Goal: Communication & Community: Connect with others

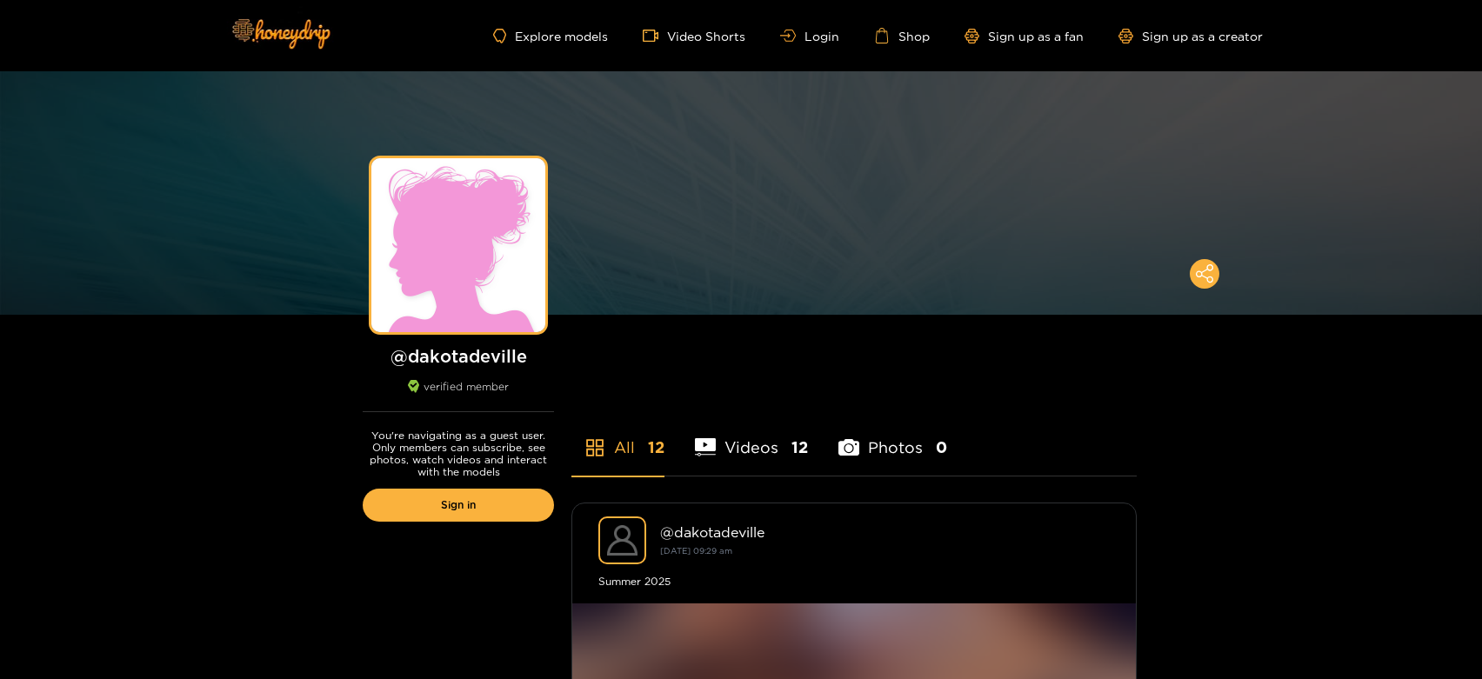
click at [796, 44] on div "Explore models Video Shorts Login Shop Sign up as a fan Sign up as a creator" at bounding box center [741, 35] width 1044 height 71
click at [800, 37] on link "Login" at bounding box center [809, 36] width 59 height 13
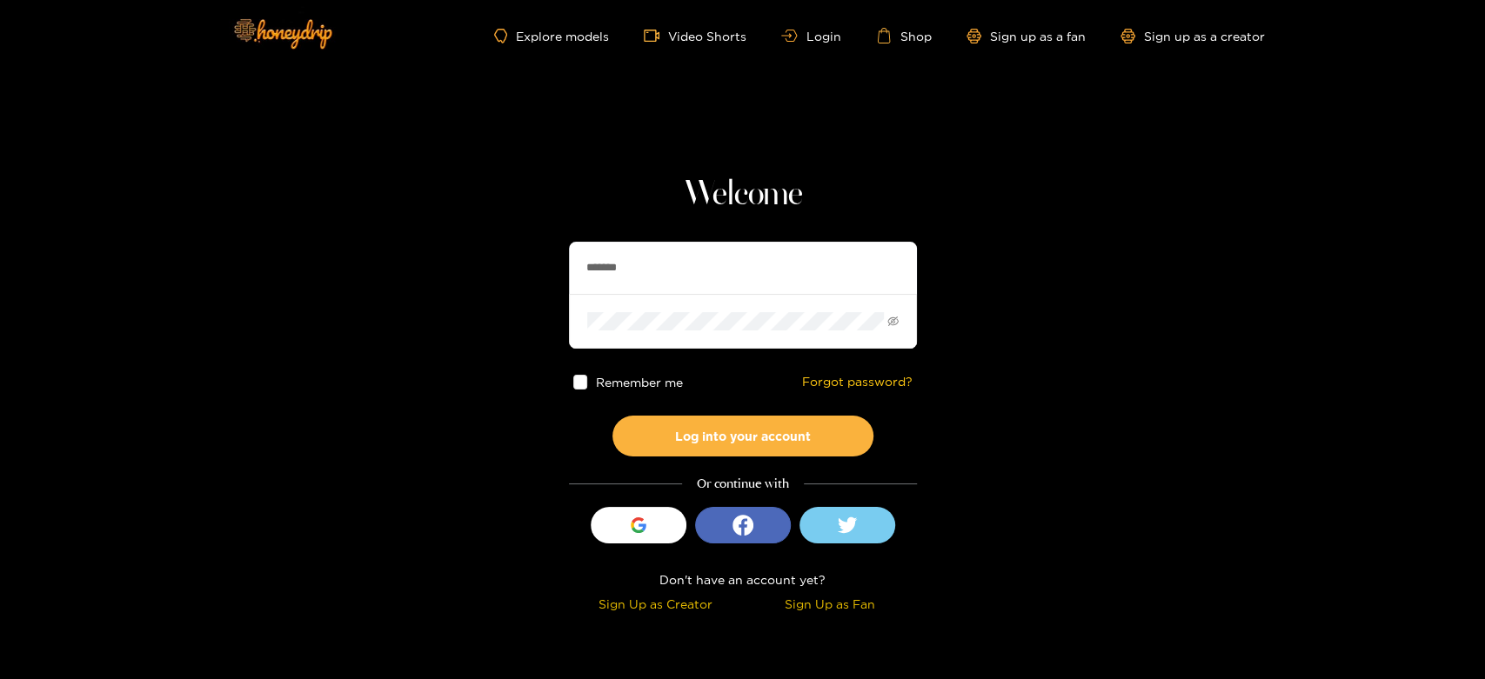
drag, startPoint x: 677, startPoint y: 259, endPoint x: 523, endPoint y: 273, distance: 155.4
click at [523, 273] on section "Welcome ******* Remember me Forgot password? Log into your account Or continue …" at bounding box center [742, 309] width 1485 height 618
paste input "**"
type input "*********"
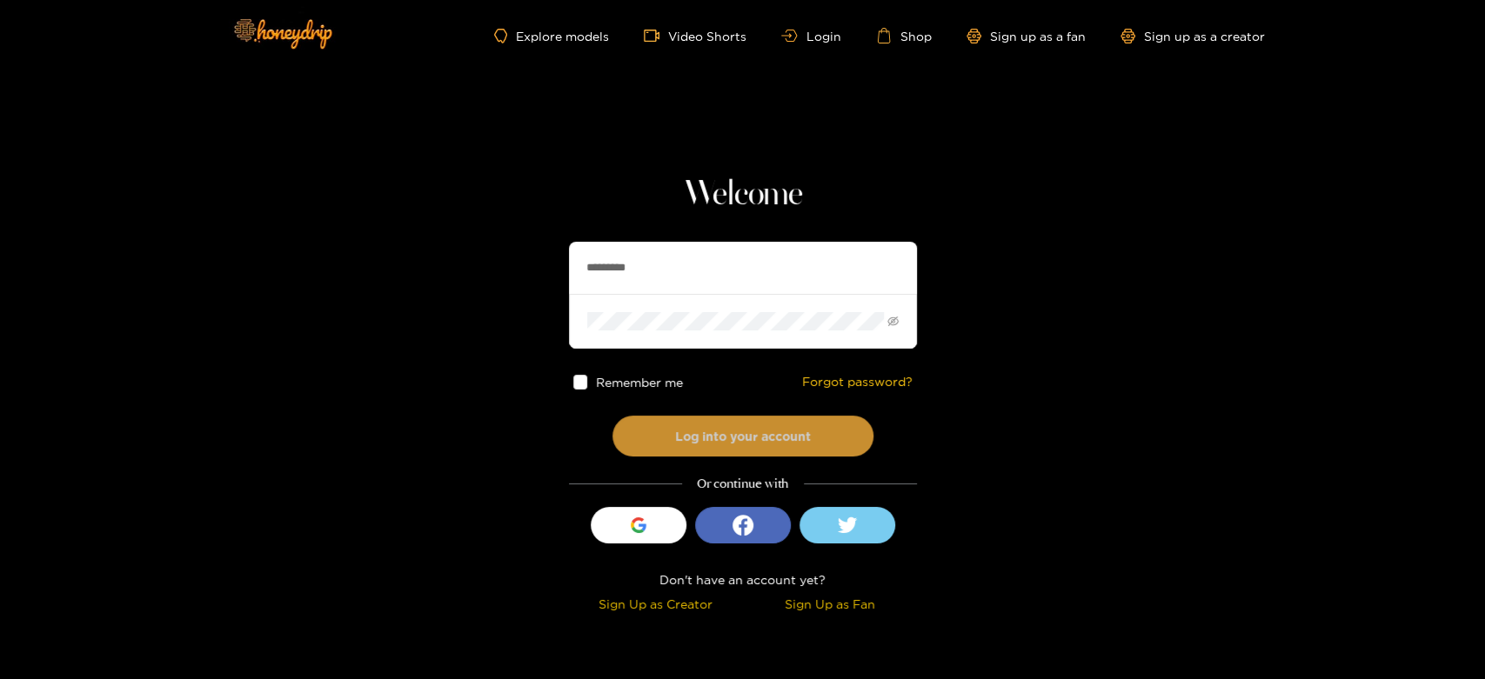
click at [691, 427] on button "Log into your account" at bounding box center [742, 436] width 261 height 41
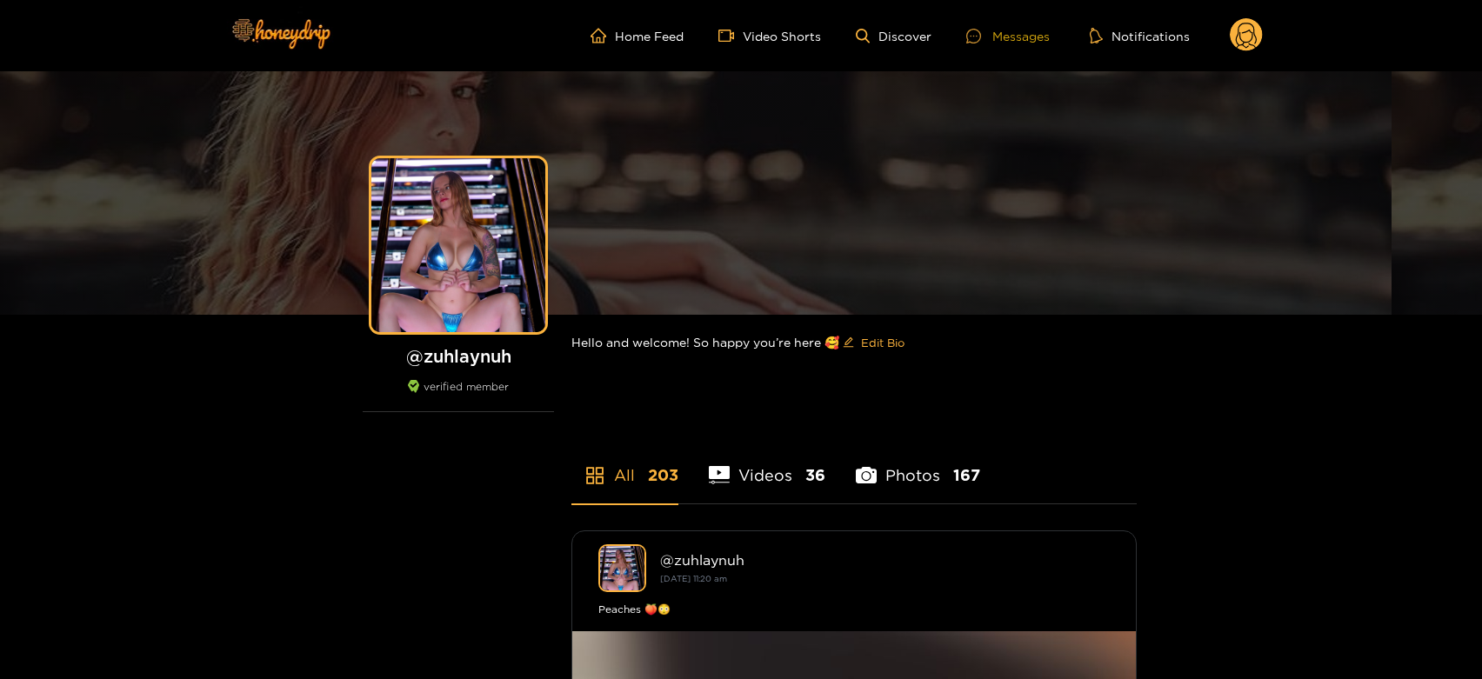
click at [1029, 33] on div "Messages" at bounding box center [1007, 36] width 83 height 20
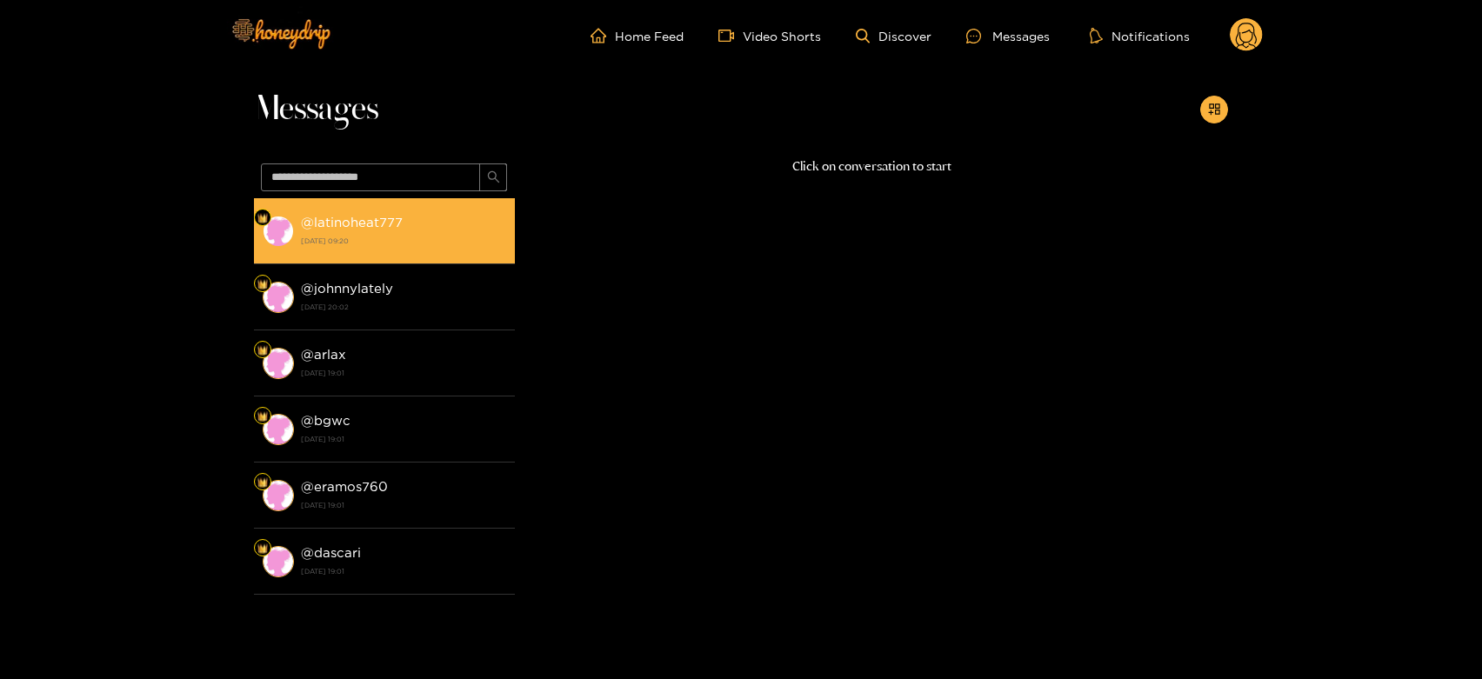
click at [490, 242] on strong "[DATE] 09:20" at bounding box center [403, 241] width 205 height 16
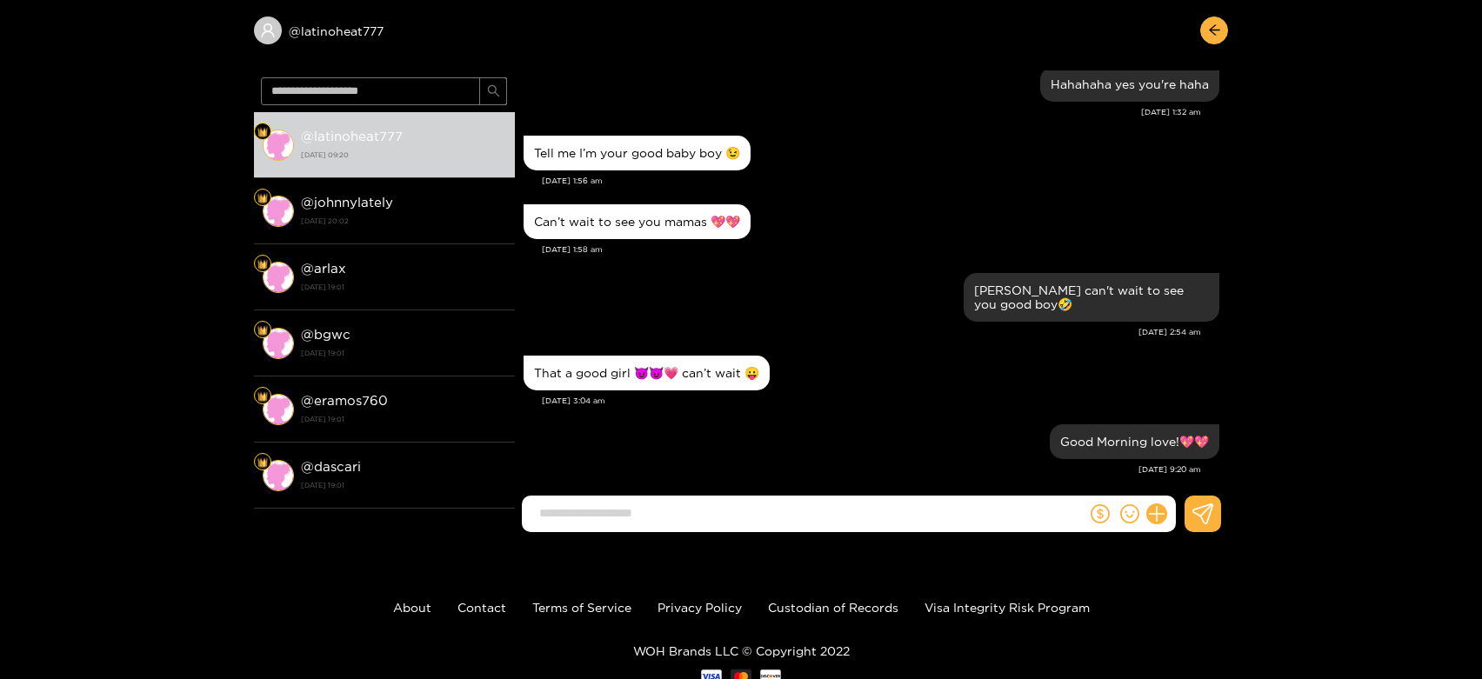
scroll to position [128, 0]
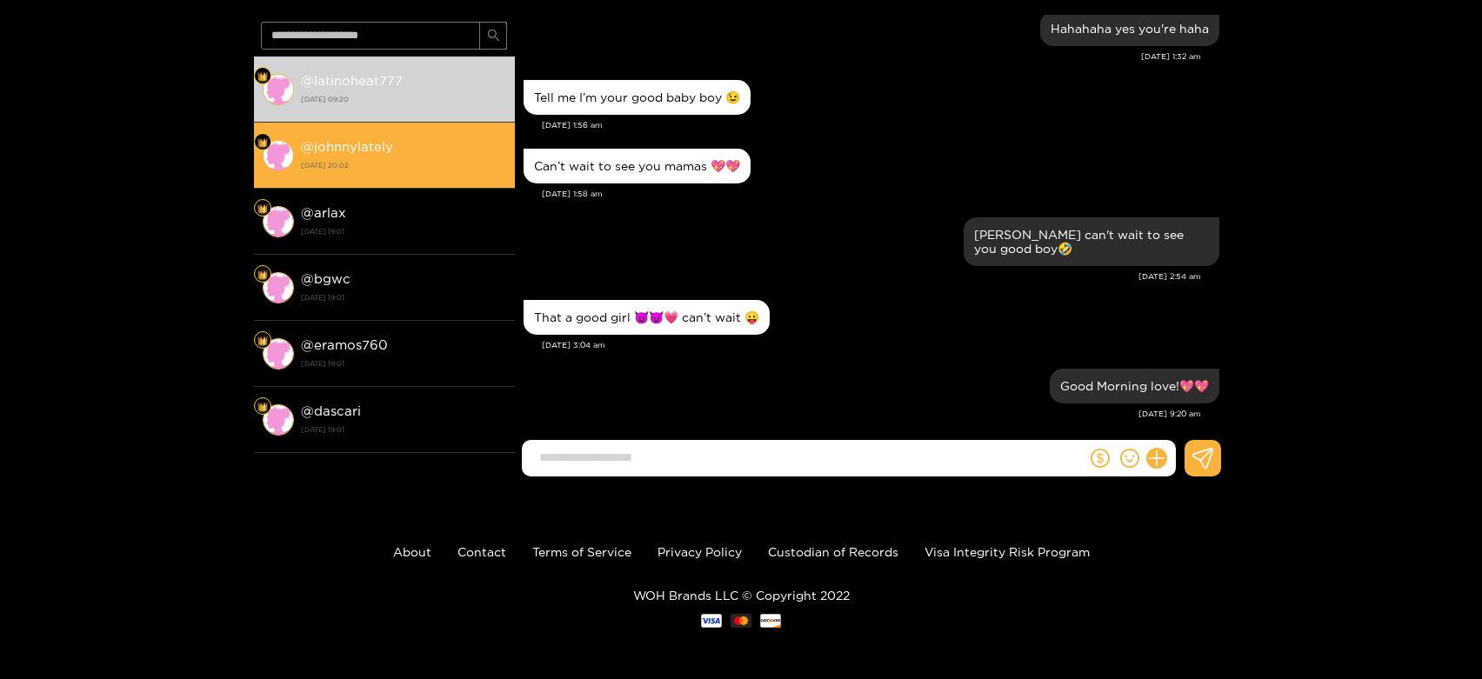
click at [451, 162] on strong "[DATE] 20:02" at bounding box center [403, 165] width 205 height 16
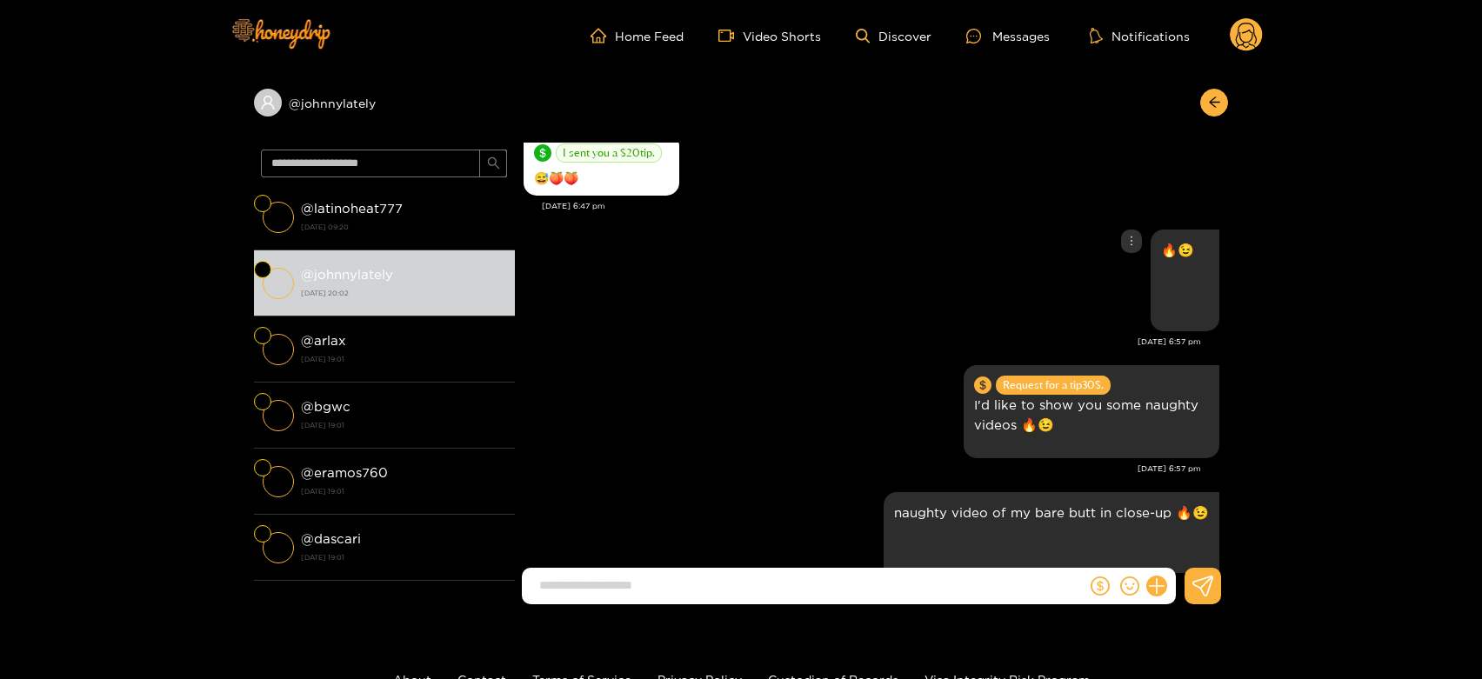
scroll to position [4058, 0]
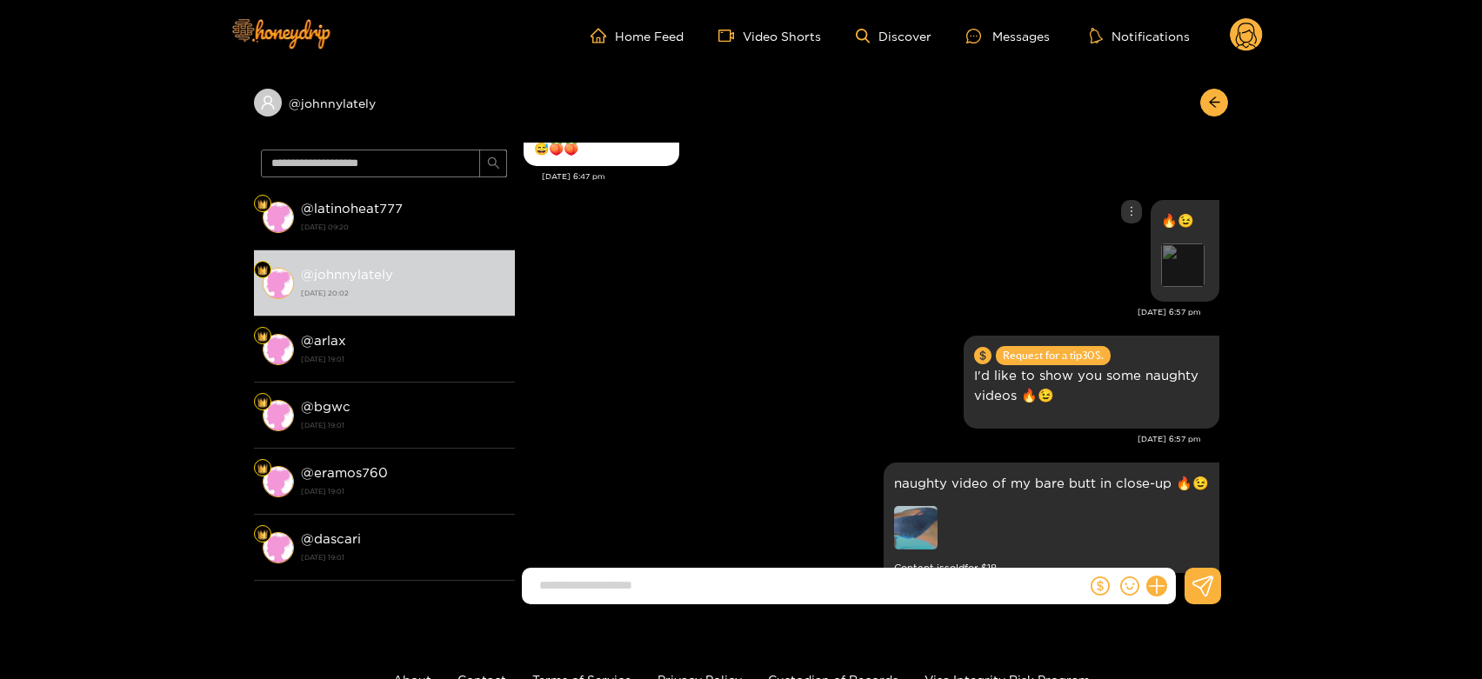
click at [1182, 264] on div "Preview" at bounding box center [1182, 265] width 43 height 43
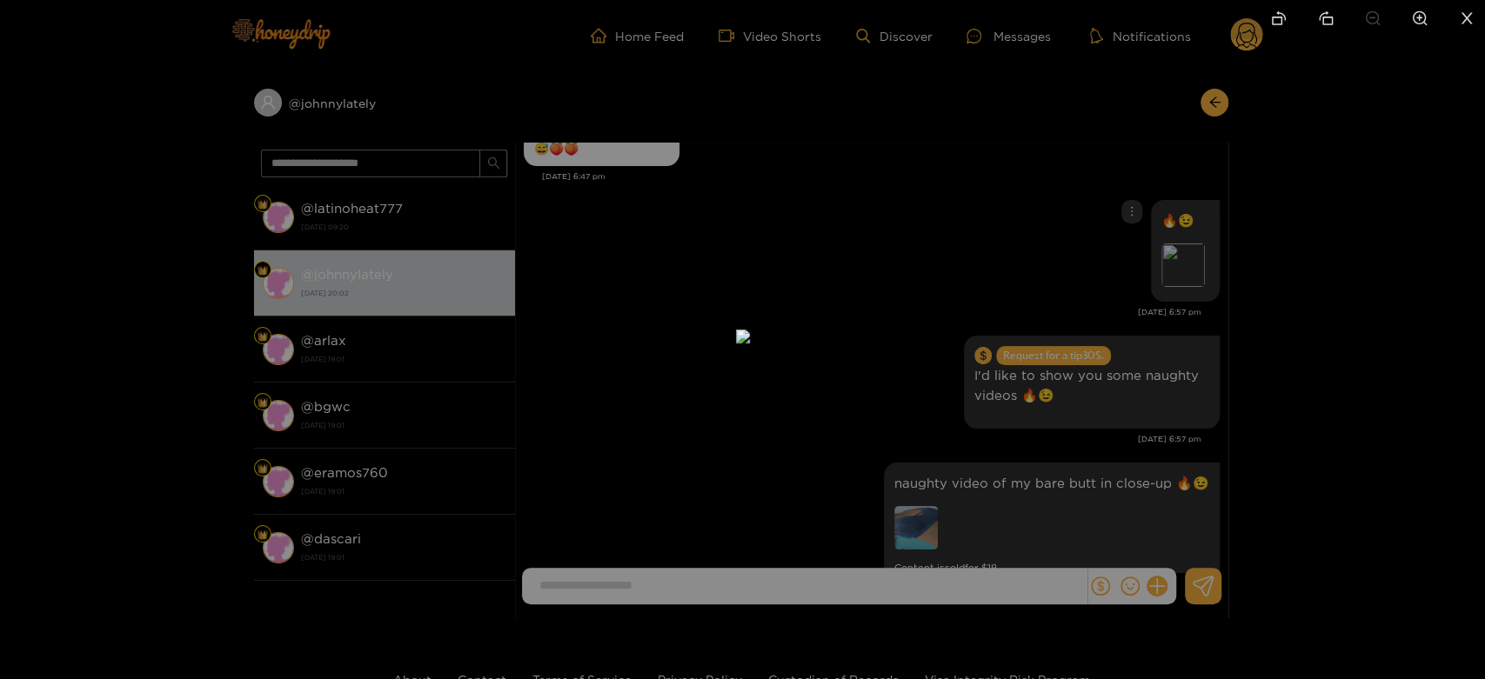
click at [1256, 270] on div at bounding box center [742, 339] width 1485 height 679
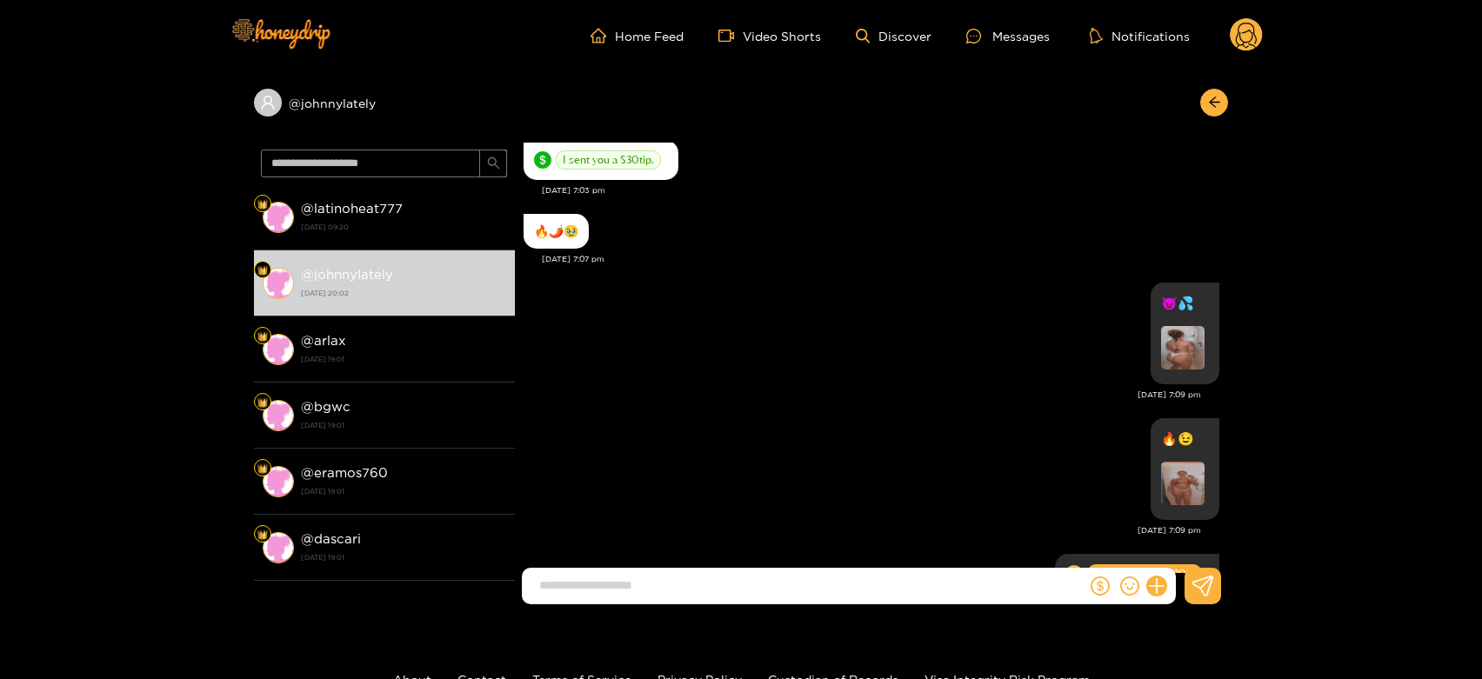
scroll to position [4542, 0]
click at [1170, 334] on img at bounding box center [1182, 346] width 43 height 43
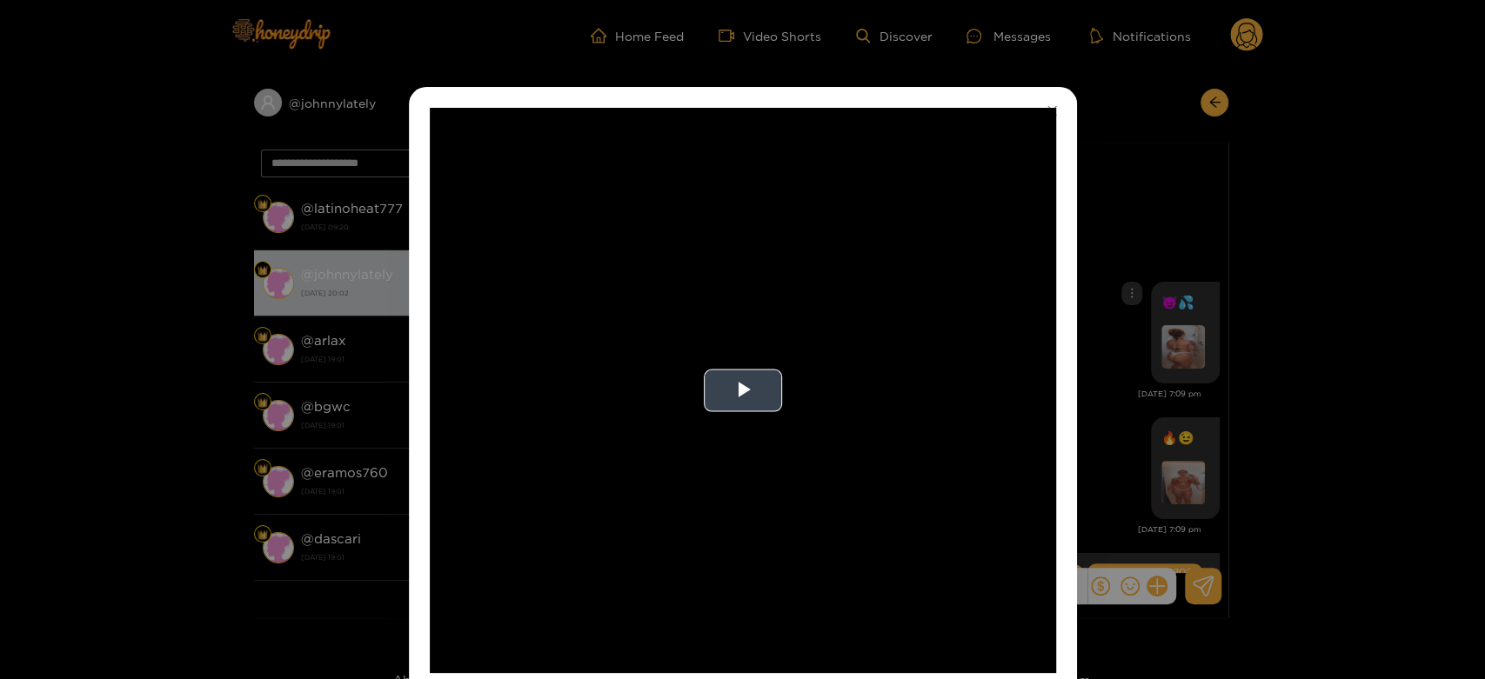
click at [921, 334] on video "Video Player" at bounding box center [743, 390] width 626 height 565
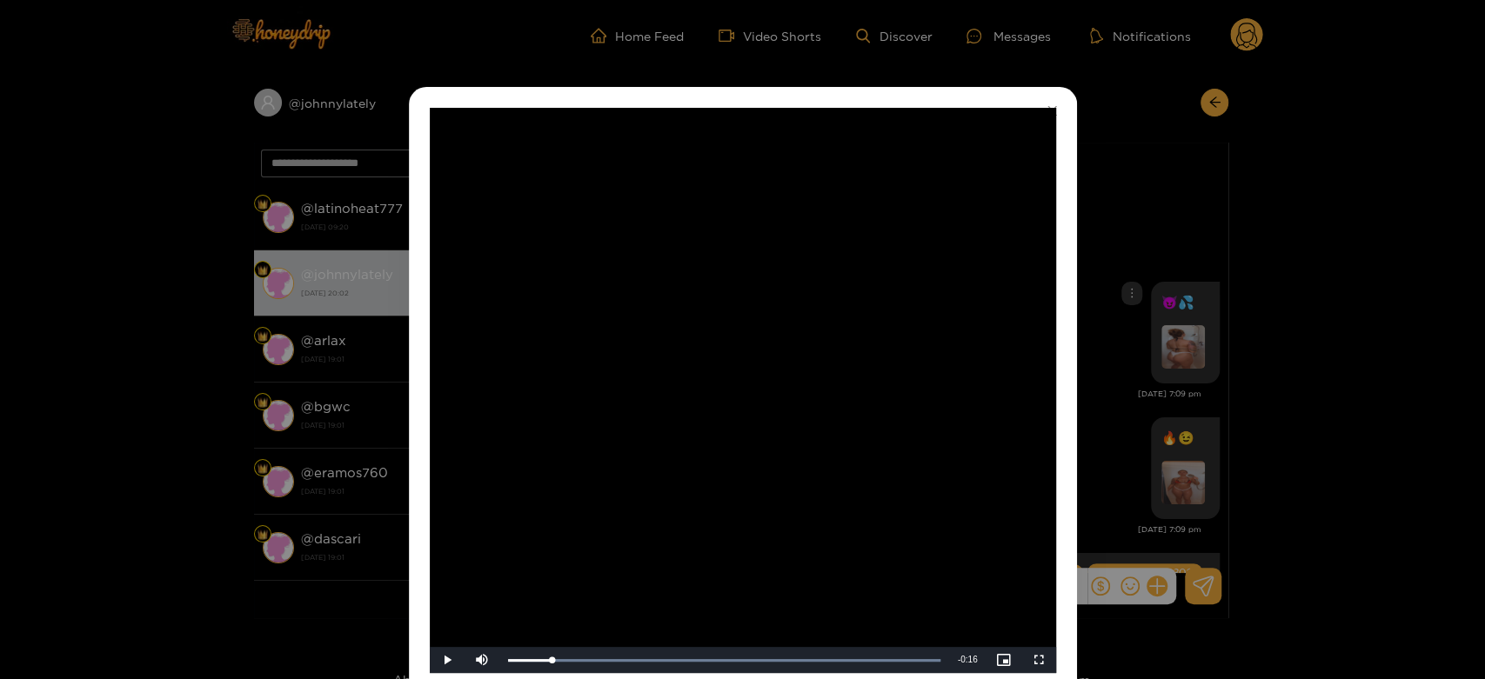
click at [1249, 270] on div "**********" at bounding box center [742, 339] width 1485 height 679
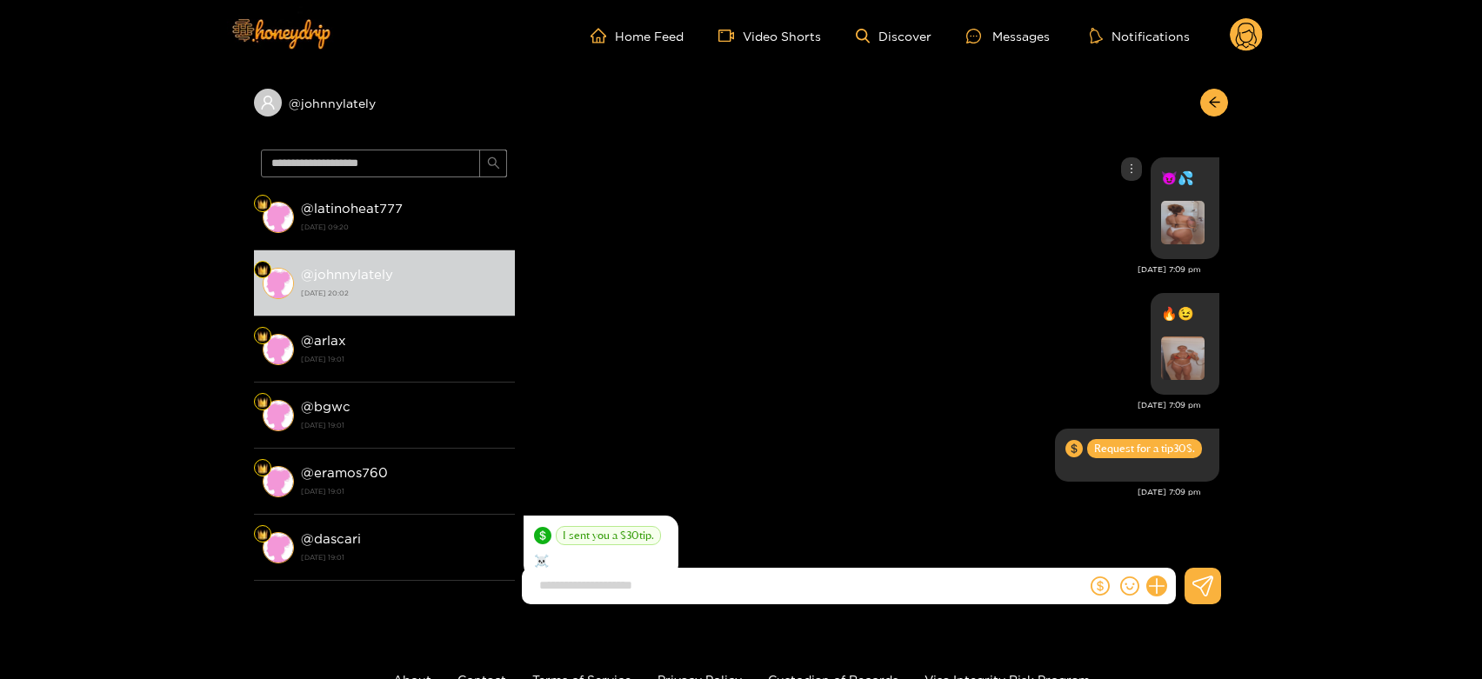
scroll to position [4735, 0]
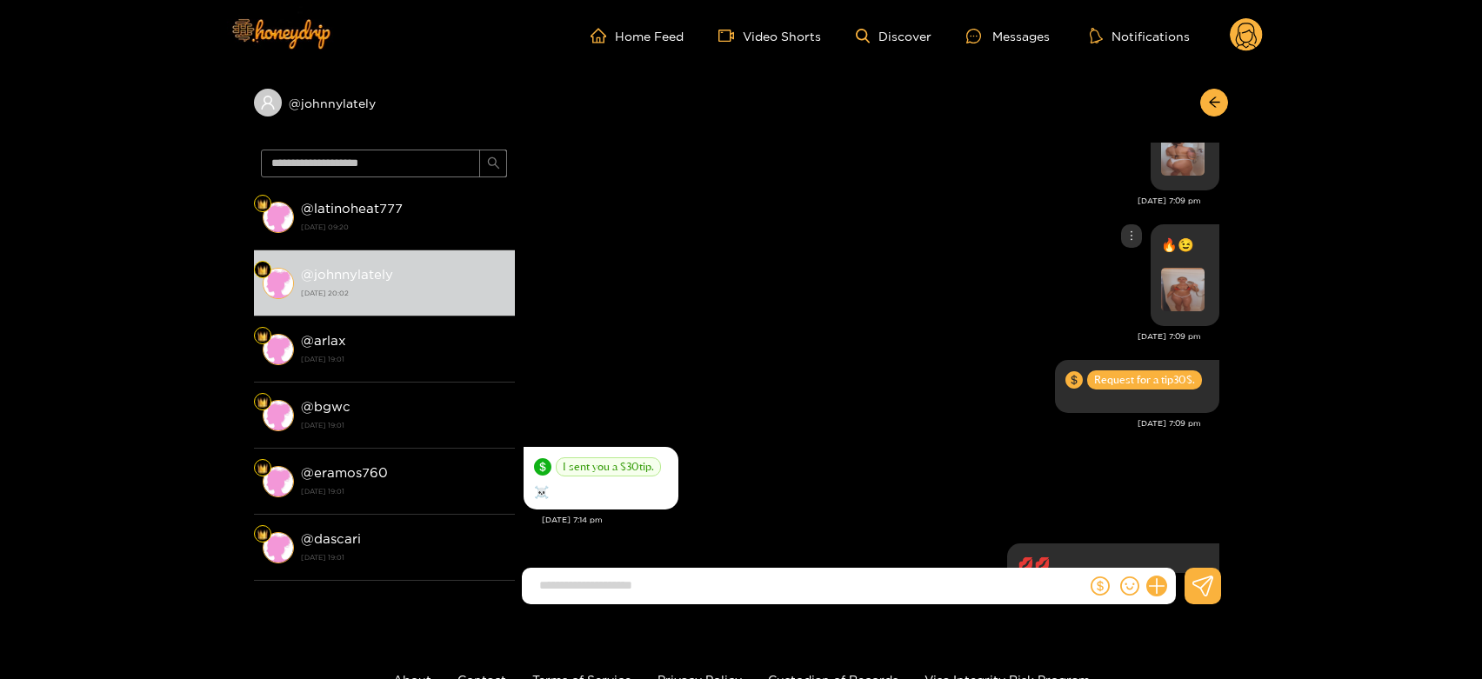
click at [1178, 276] on img at bounding box center [1182, 289] width 43 height 43
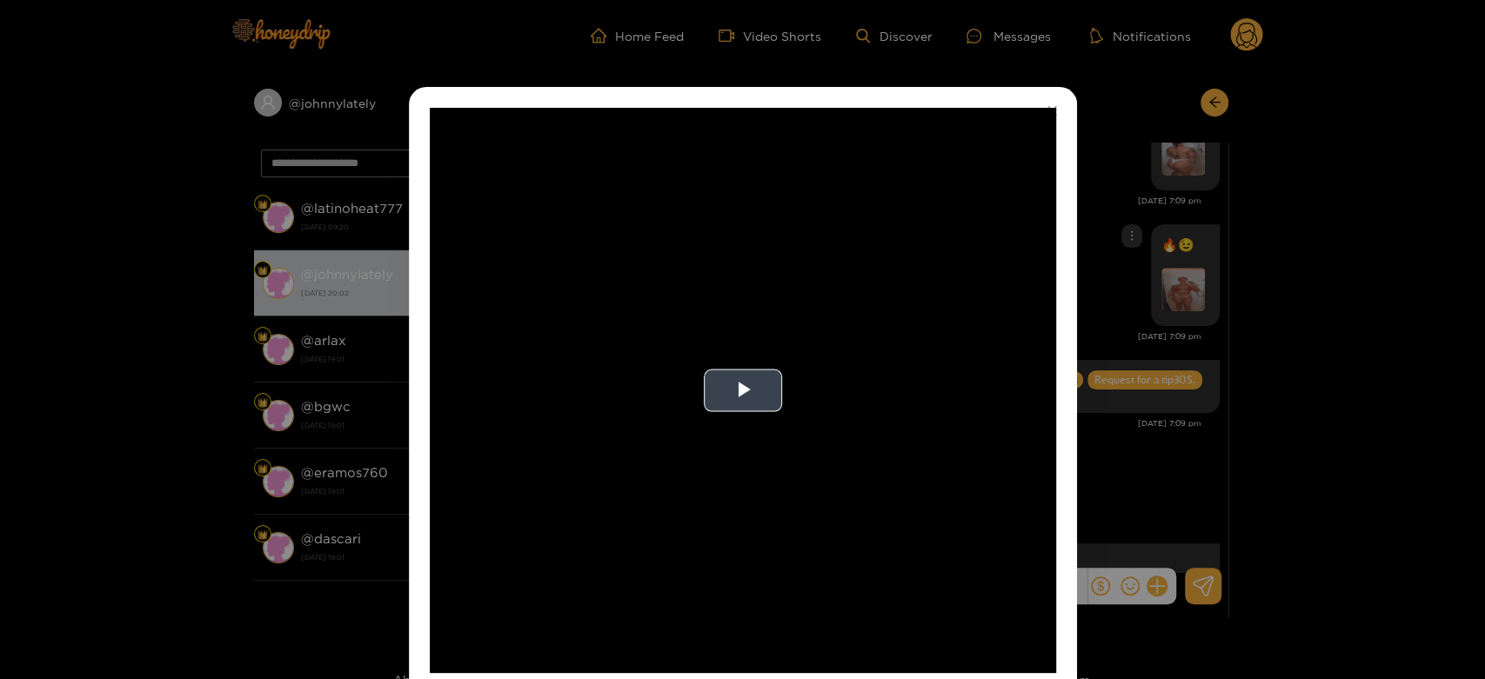
click at [758, 324] on video "Video Player" at bounding box center [743, 390] width 626 height 565
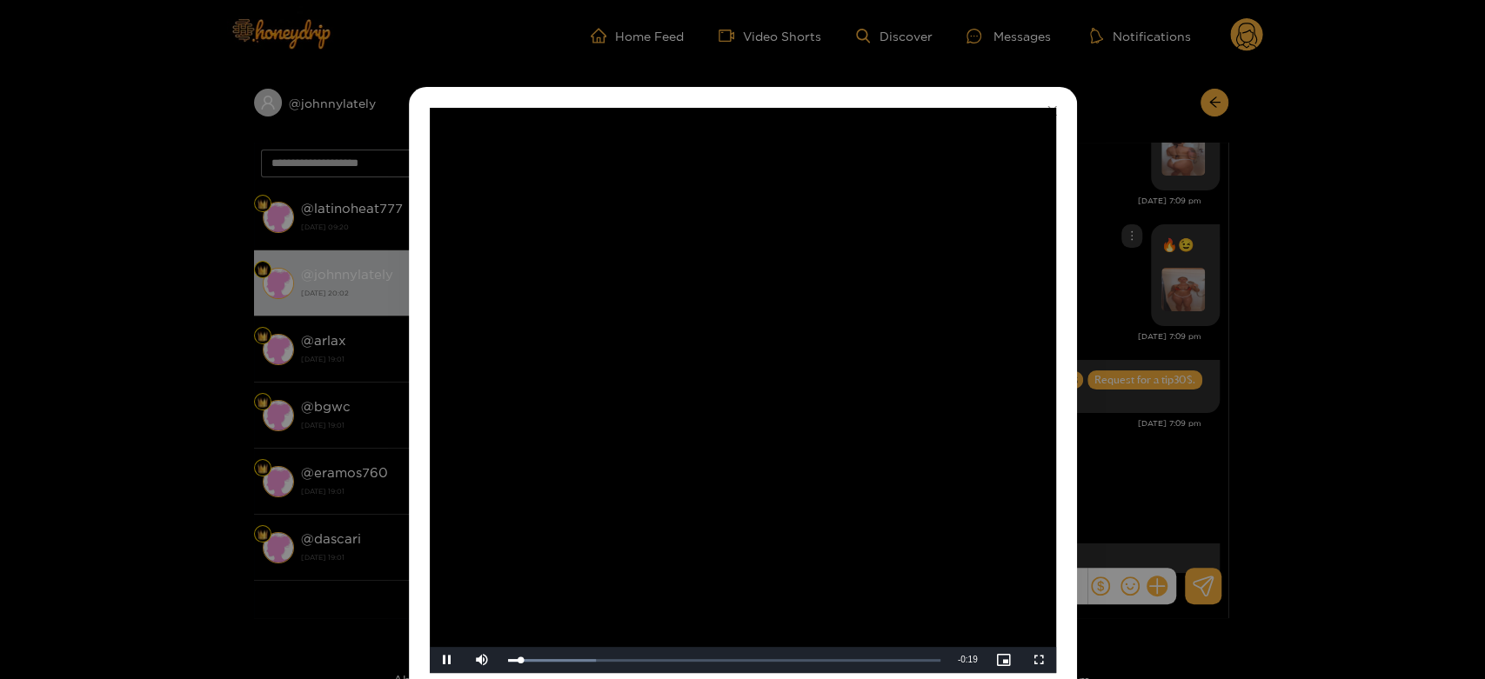
click at [755, 325] on video "Video Player" at bounding box center [743, 390] width 626 height 565
click at [1132, 292] on div "**********" at bounding box center [742, 339] width 1485 height 679
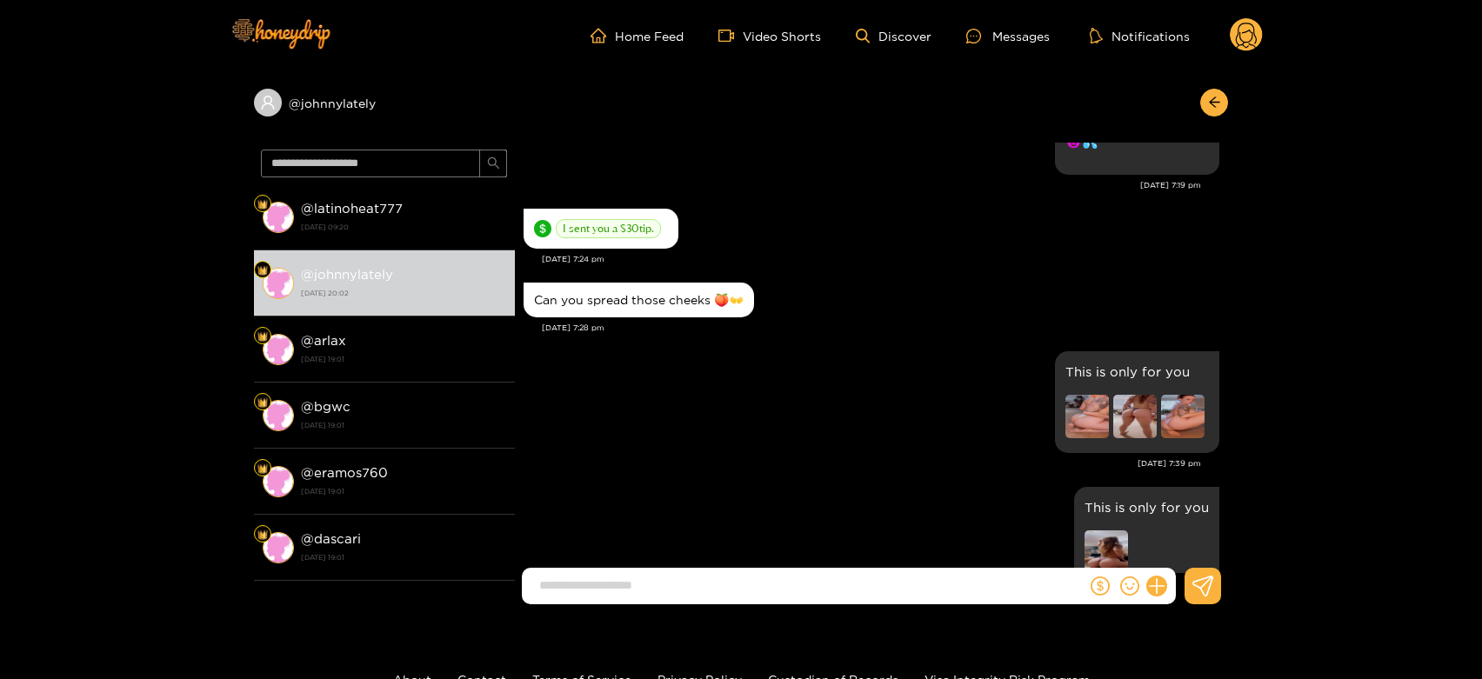
scroll to position [5411, 0]
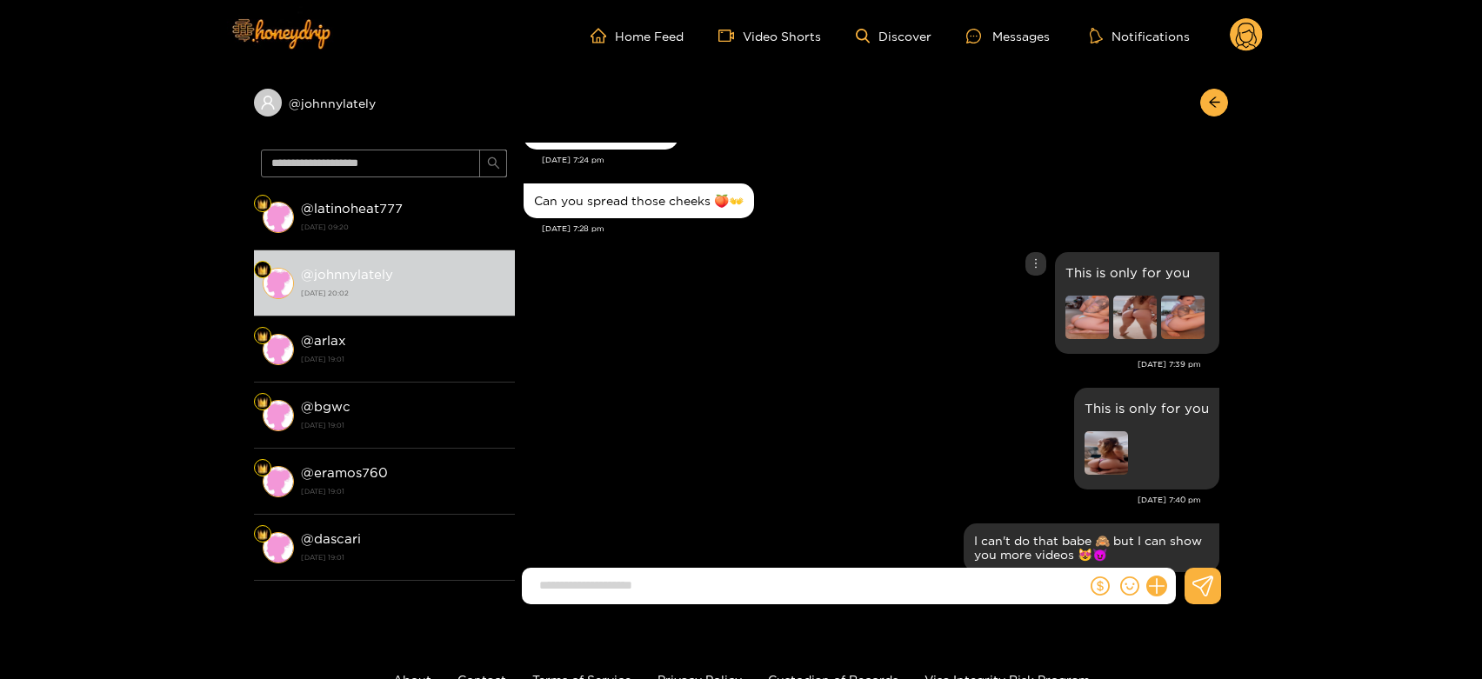
click at [1086, 314] on img at bounding box center [1086, 317] width 43 height 43
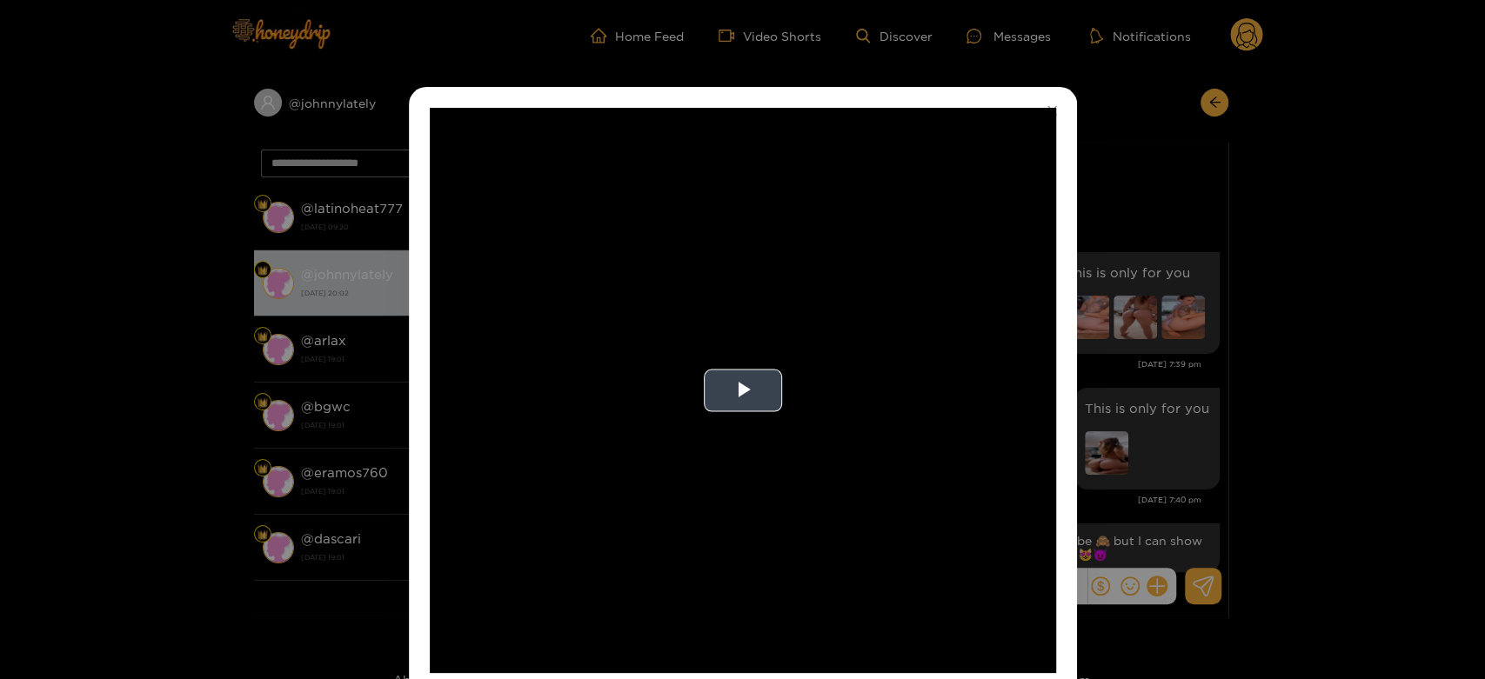
click at [917, 292] on video "Video Player" at bounding box center [743, 390] width 626 height 565
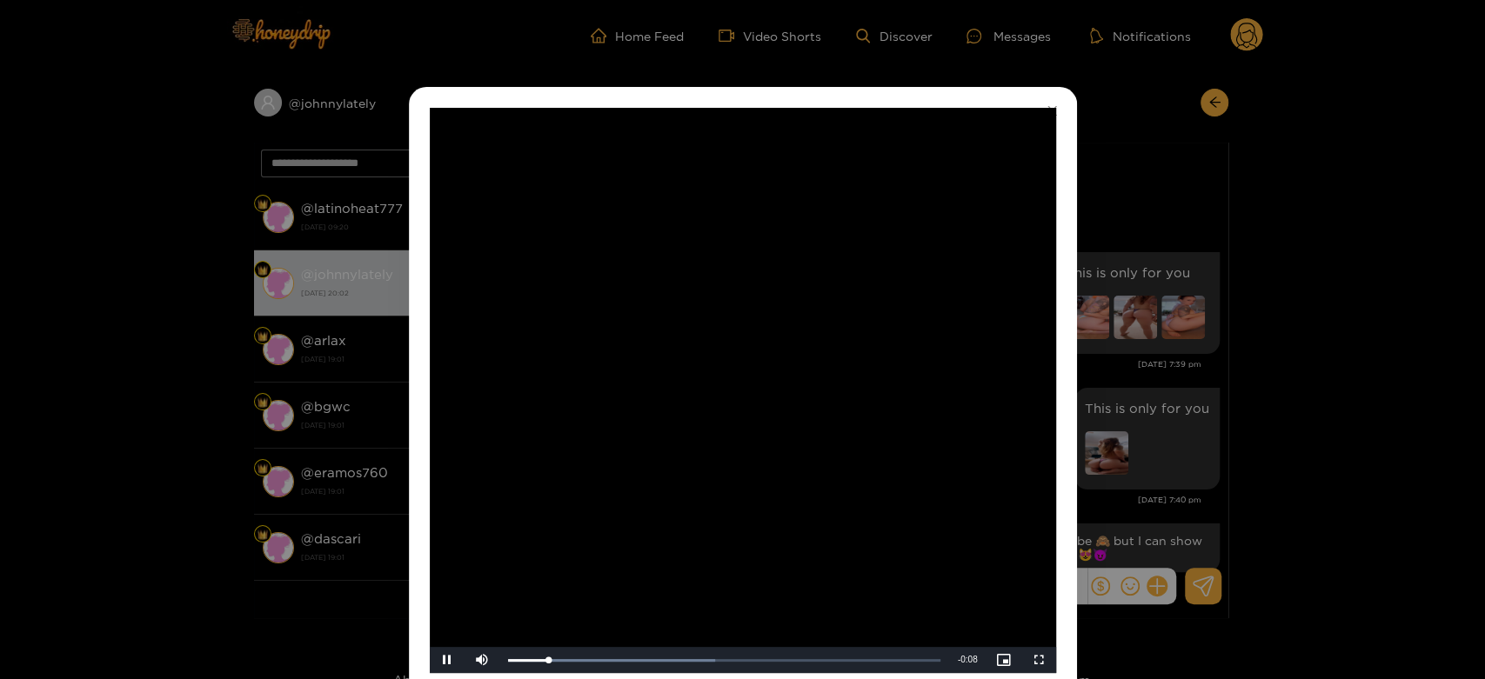
click at [917, 291] on video "Video Player" at bounding box center [743, 390] width 626 height 565
click at [1140, 290] on div "**********" at bounding box center [742, 339] width 1485 height 679
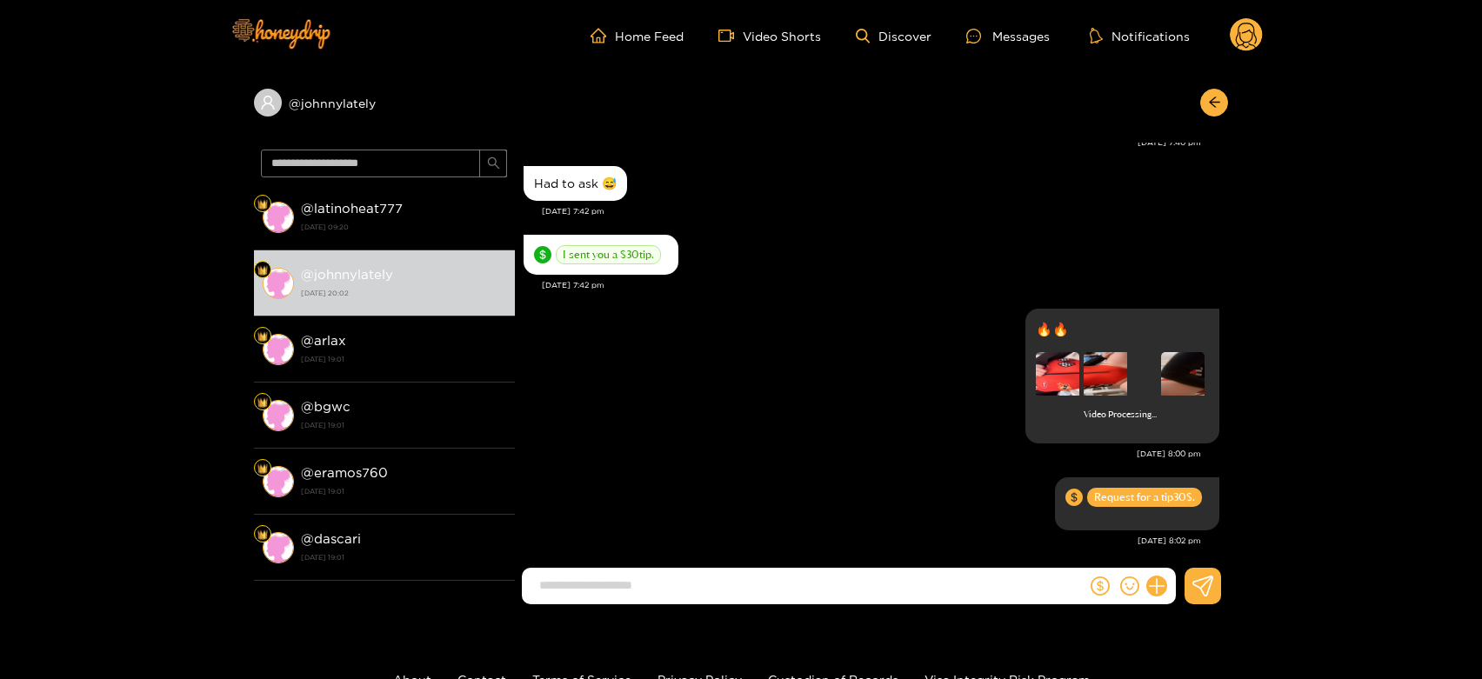
scroll to position [5862, 0]
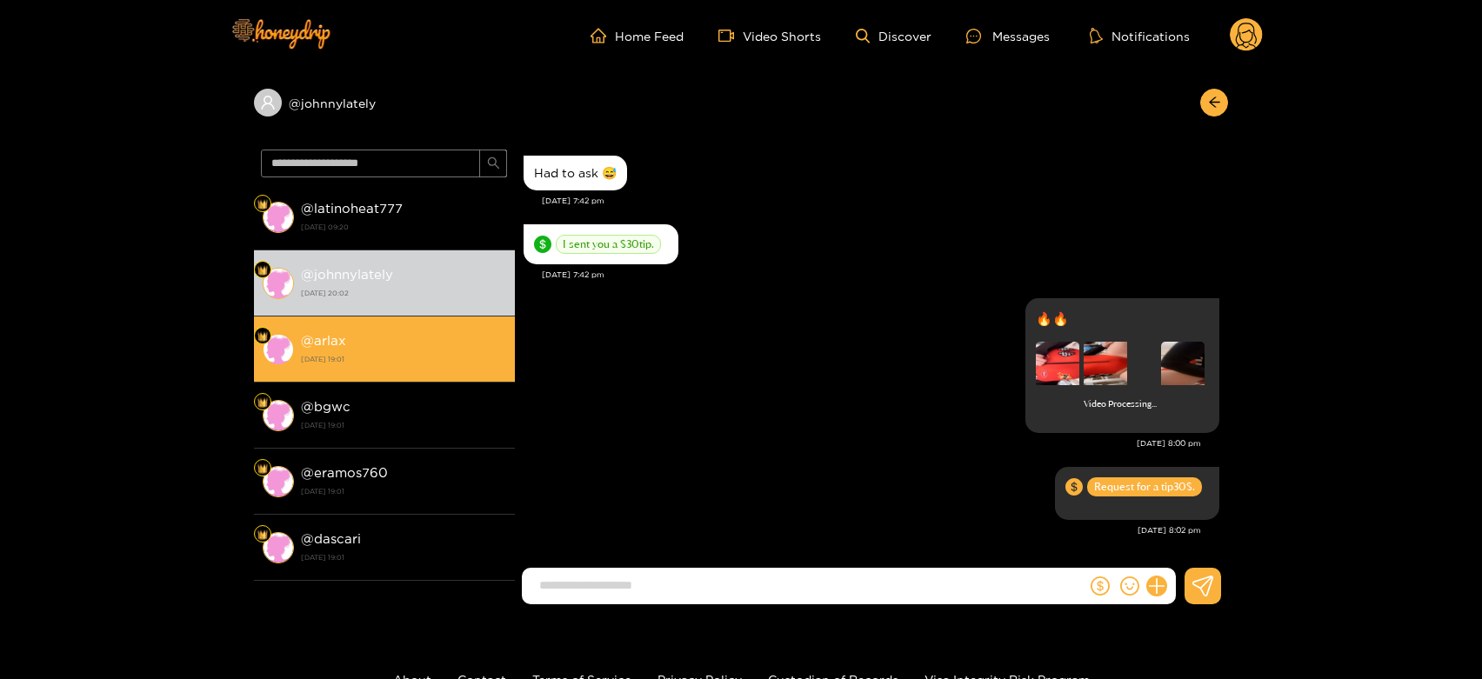
click at [334, 325] on li "@ arlax 5 October 2025 19:01" at bounding box center [384, 350] width 261 height 66
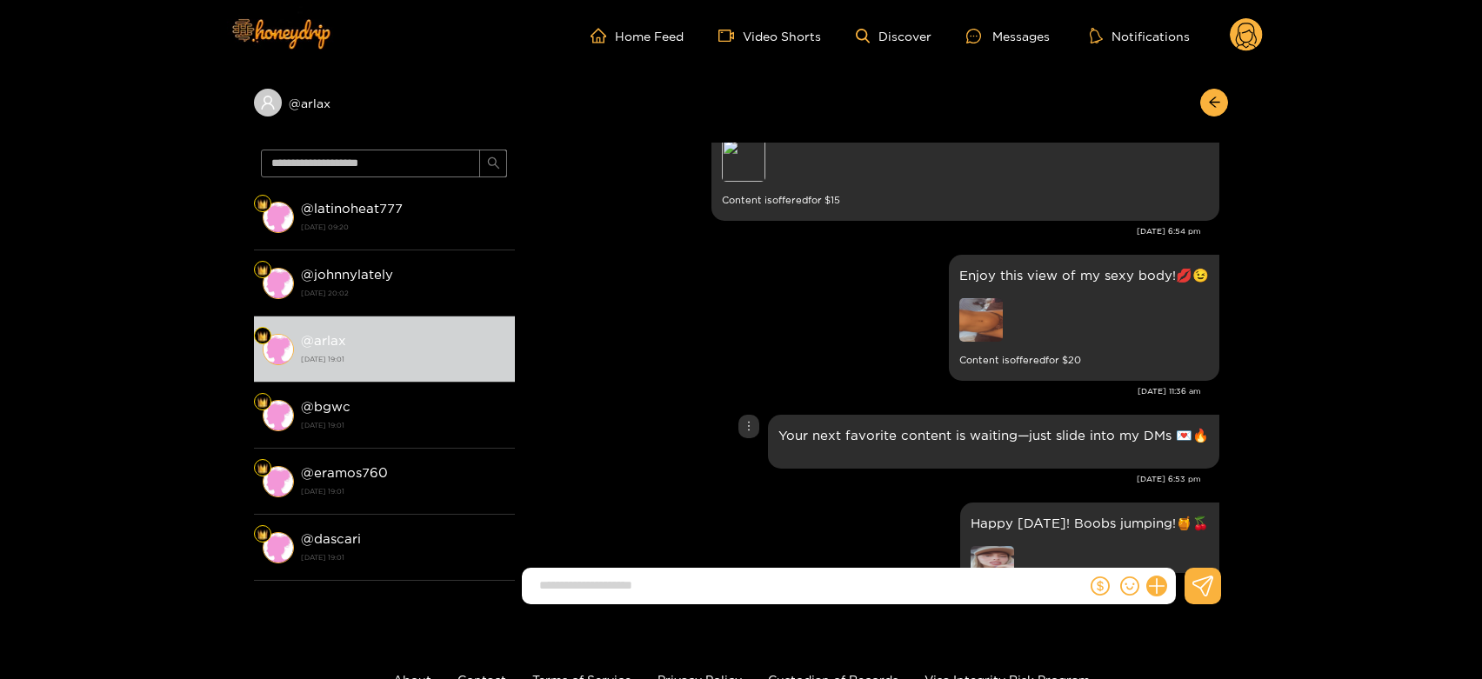
scroll to position [579, 0]
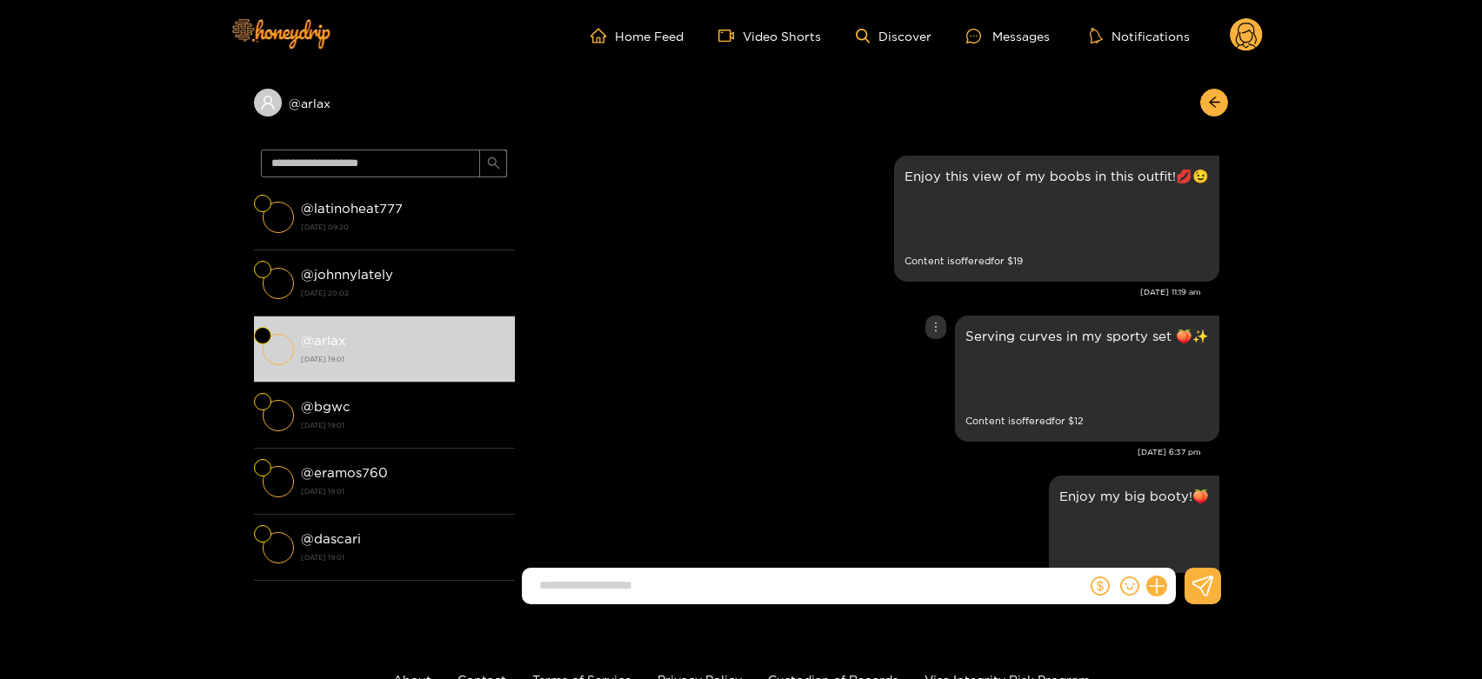
scroll to position [3521, 0]
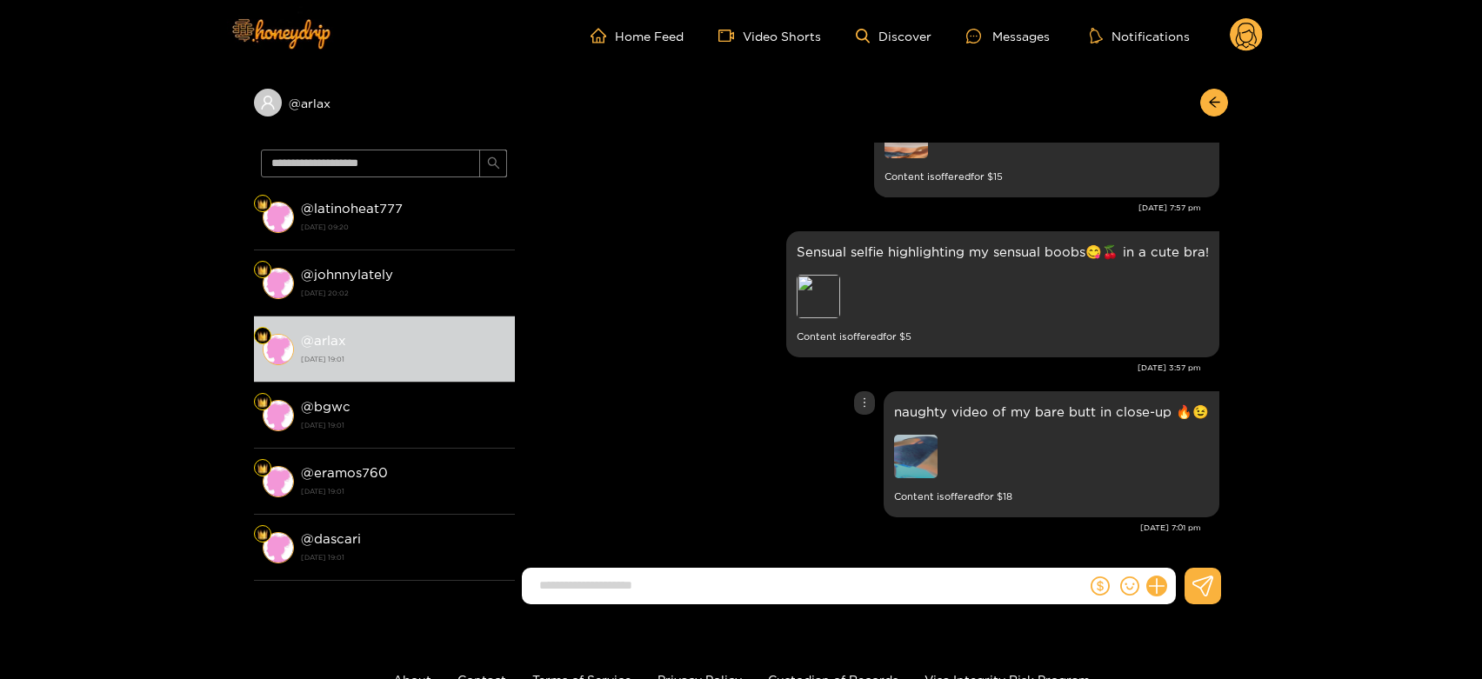
click at [911, 460] on img at bounding box center [915, 456] width 43 height 43
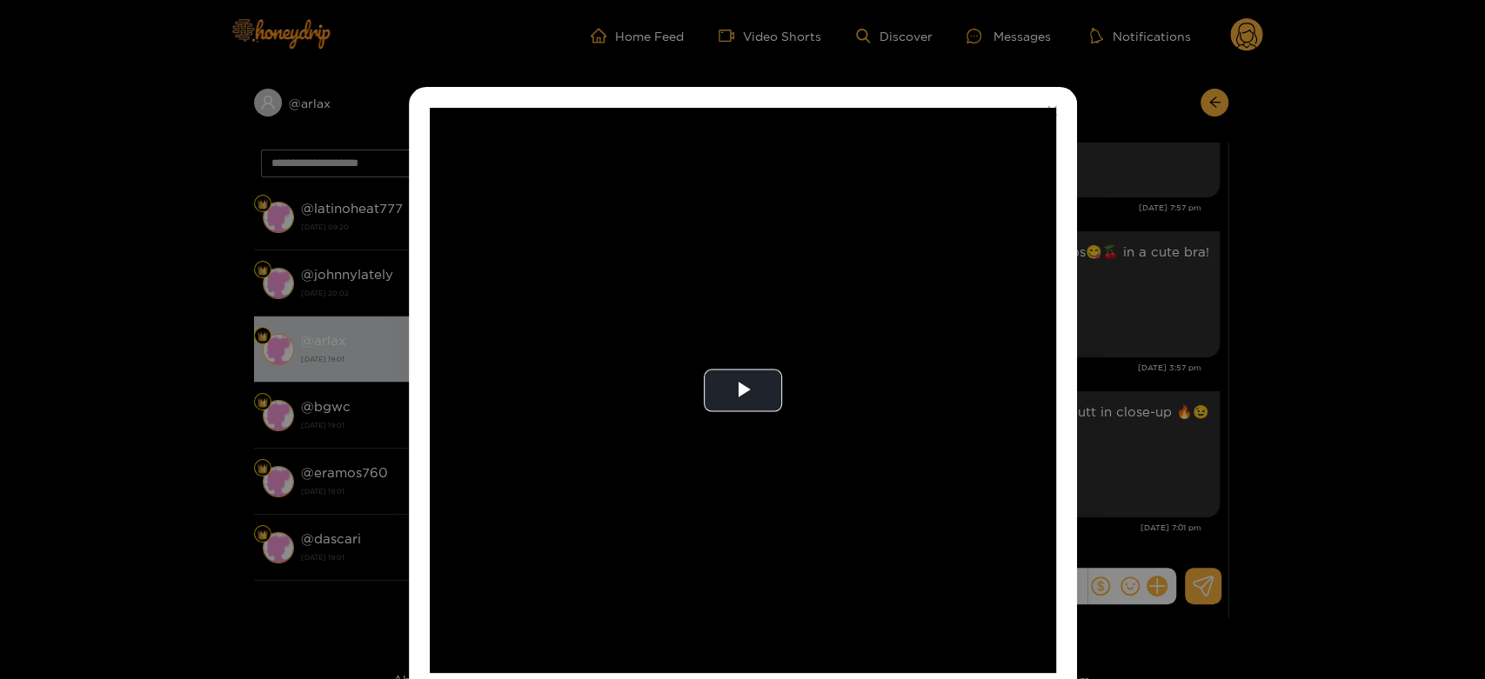
click at [911, 460] on video "Video Player" at bounding box center [743, 390] width 626 height 565
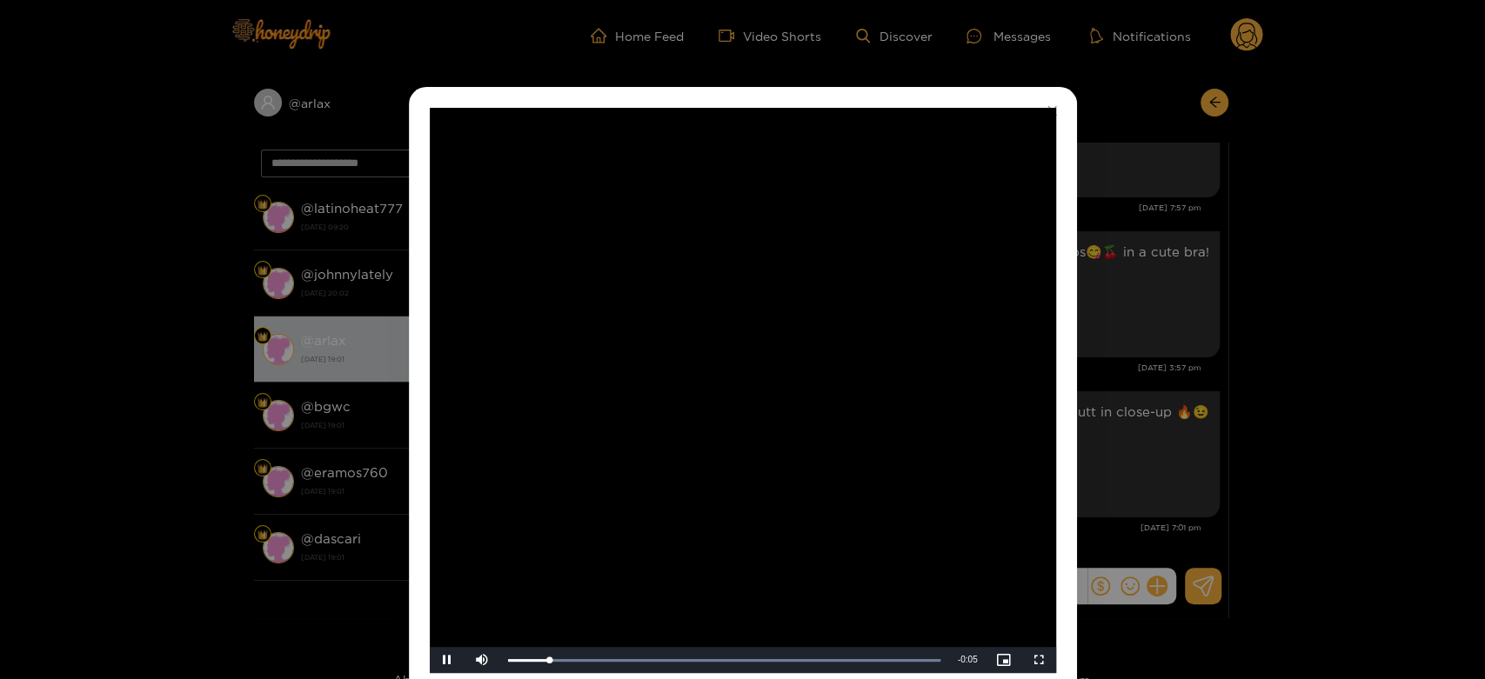
click at [911, 460] on video "Video Player" at bounding box center [743, 390] width 626 height 565
click at [1071, 431] on div "**********" at bounding box center [743, 390] width 668 height 607
click at [1135, 420] on div "**********" at bounding box center [742, 339] width 1485 height 679
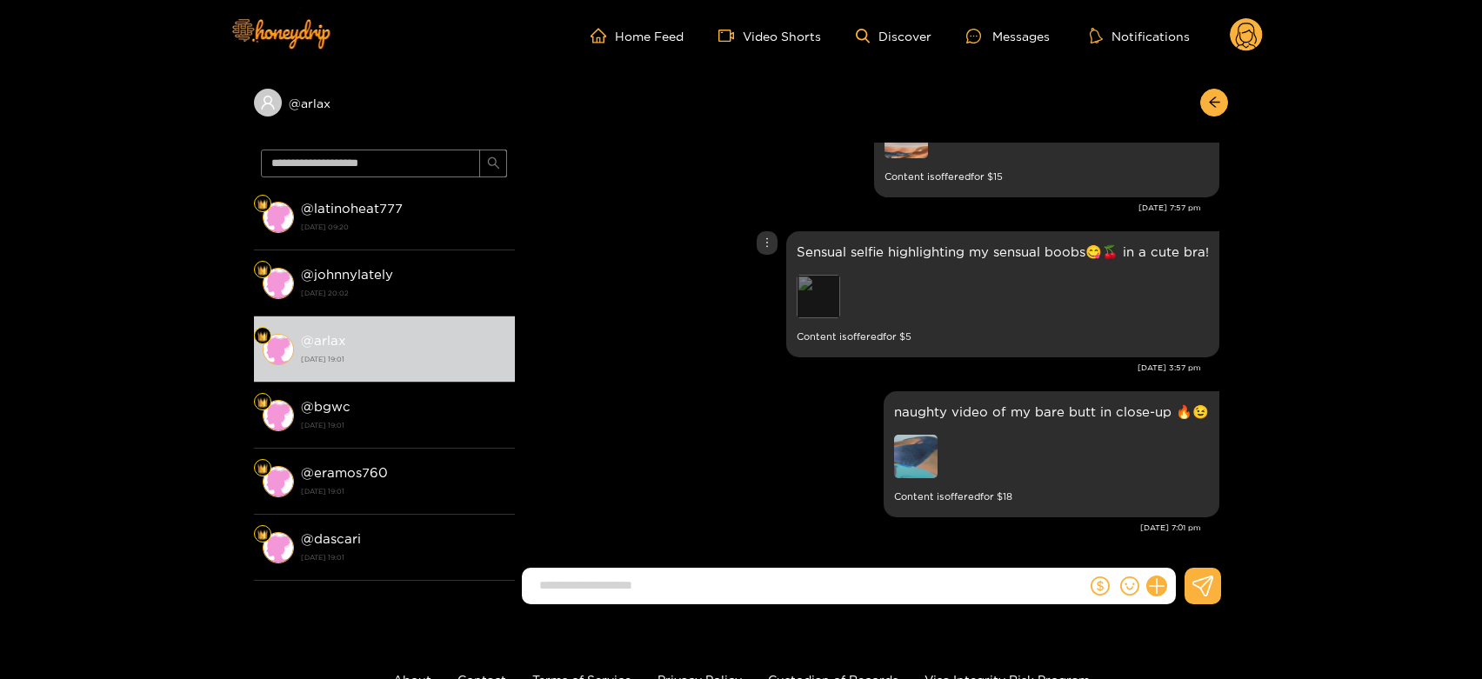
click at [810, 302] on div "Preview" at bounding box center [818, 296] width 43 height 43
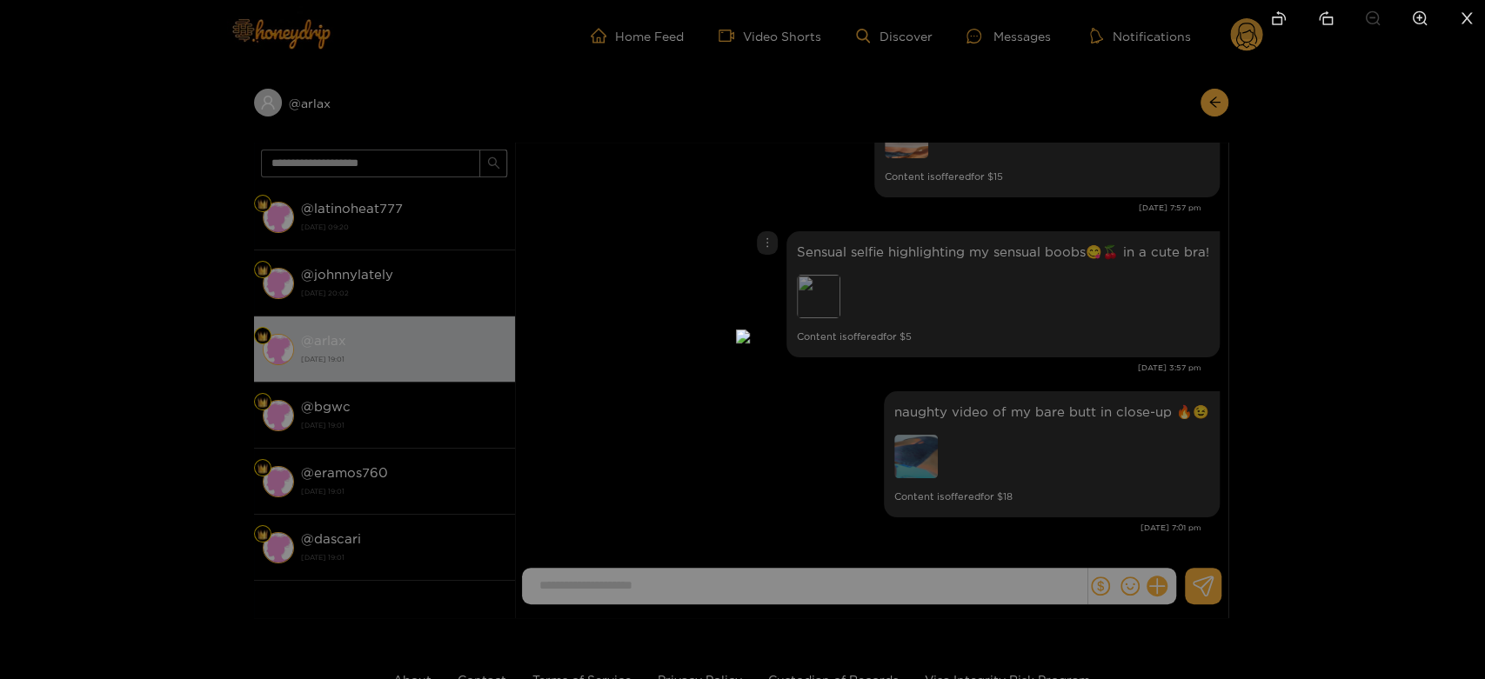
click at [1044, 357] on div at bounding box center [742, 339] width 1485 height 679
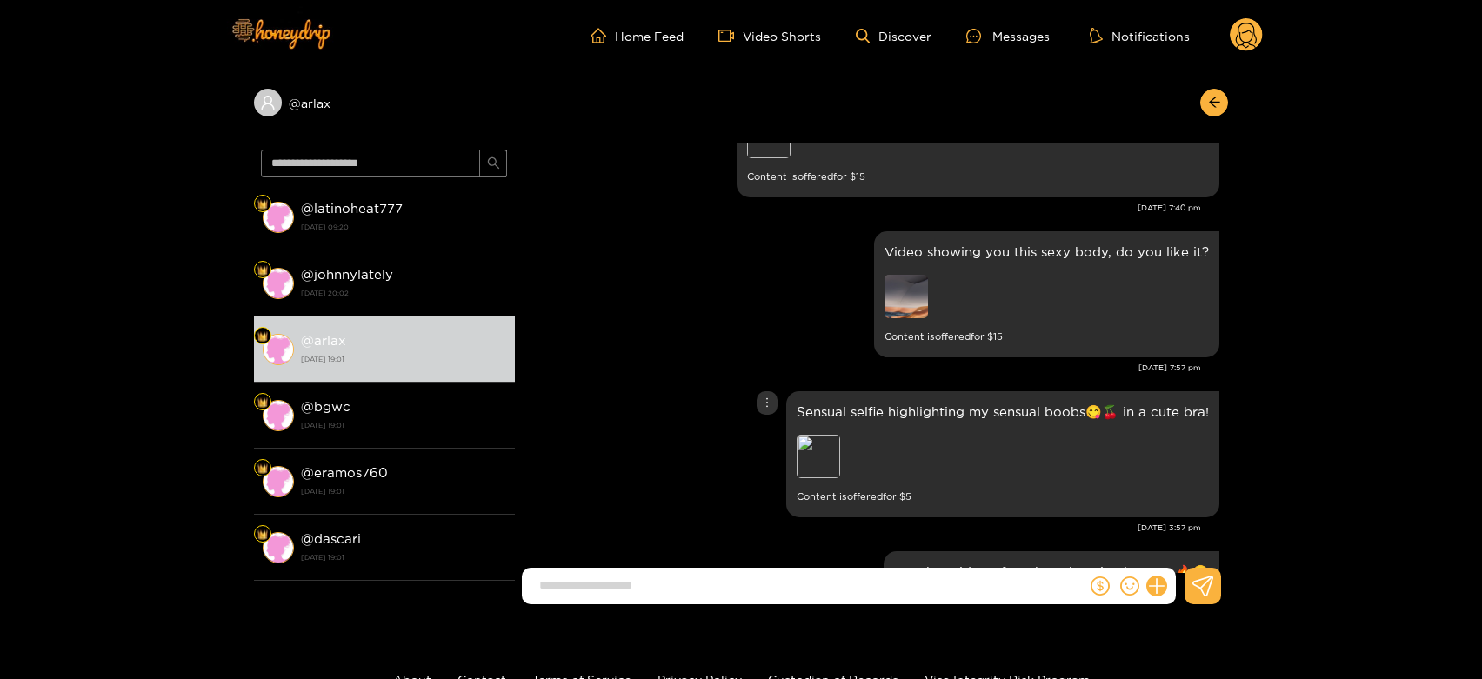
scroll to position [3327, 0]
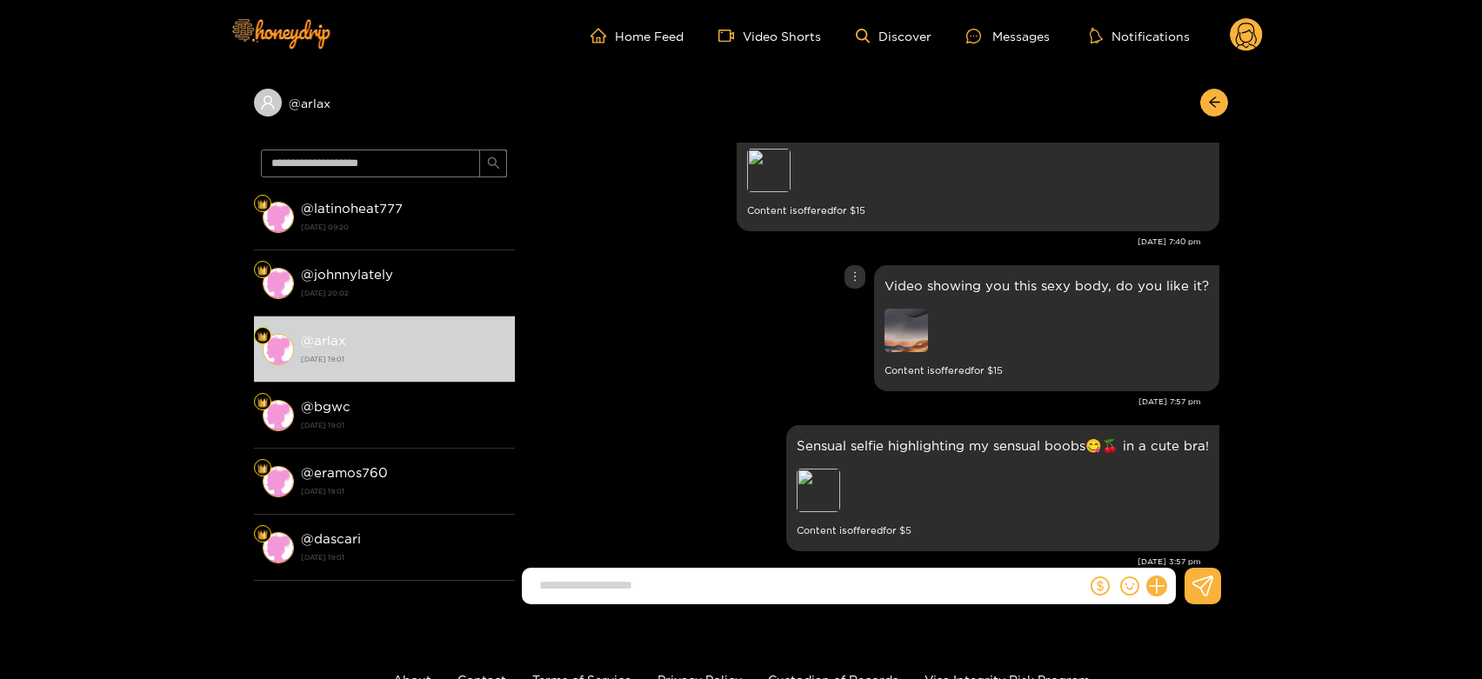
drag, startPoint x: 939, startPoint y: 332, endPoint x: 925, endPoint y: 331, distance: 13.9
click at [937, 332] on div at bounding box center [1006, 333] width 244 height 48
click at [918, 330] on img at bounding box center [905, 330] width 43 height 43
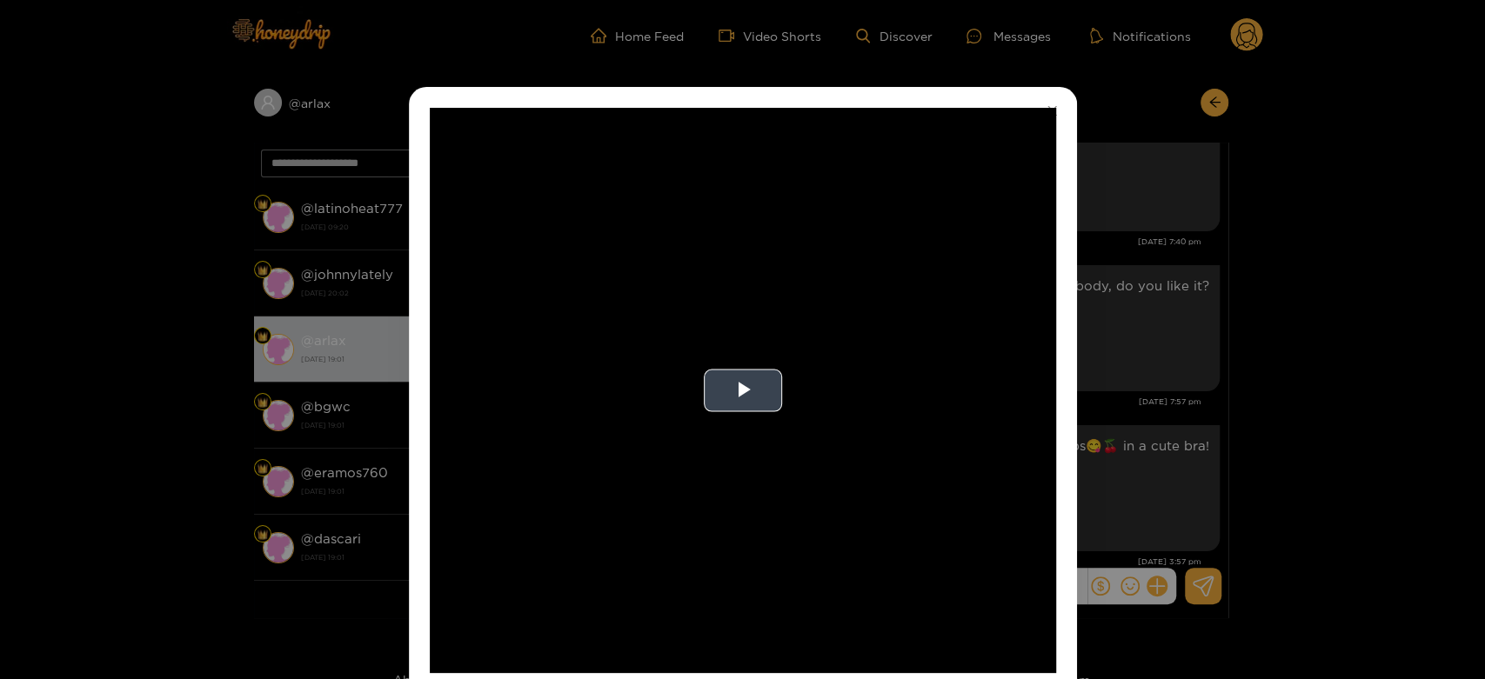
click at [891, 332] on video "Video Player" at bounding box center [743, 390] width 626 height 565
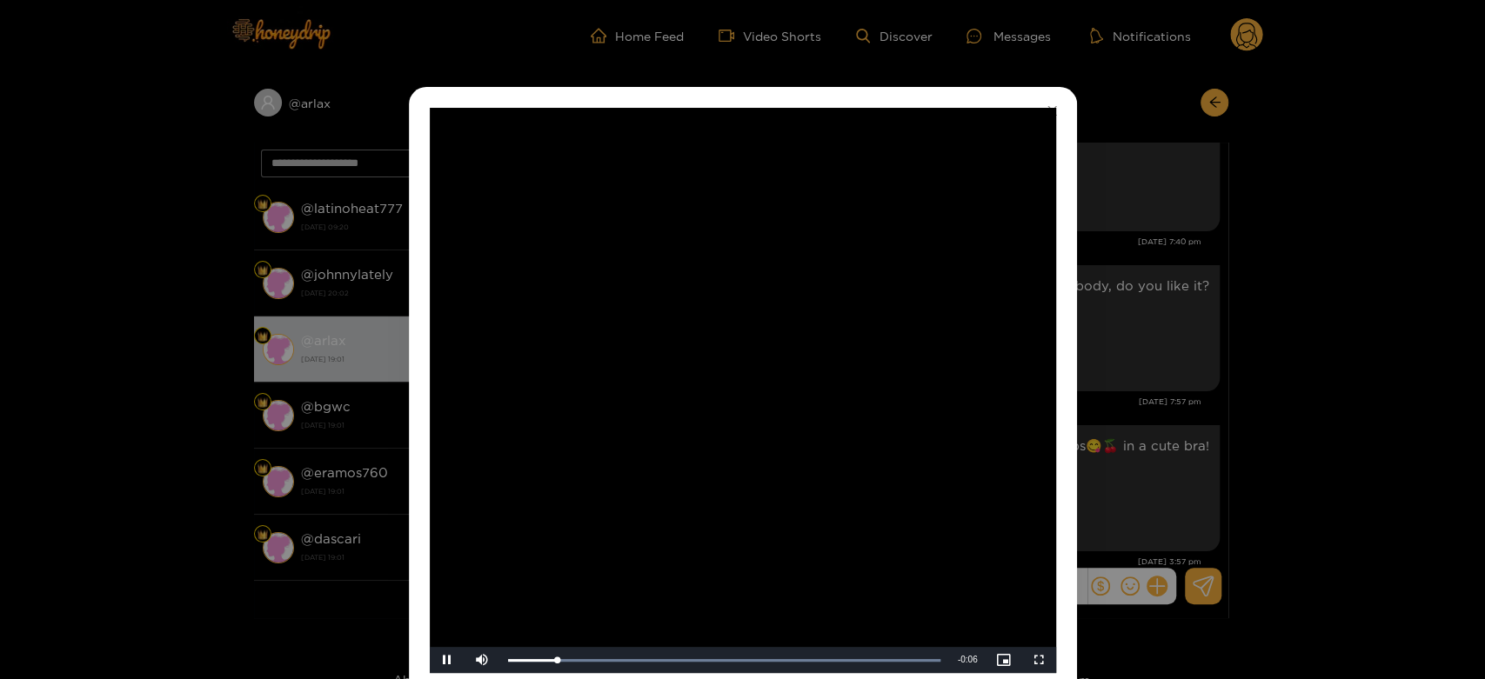
click at [891, 332] on video "Video Player" at bounding box center [743, 390] width 626 height 565
click at [1106, 344] on div "**********" at bounding box center [742, 339] width 1485 height 679
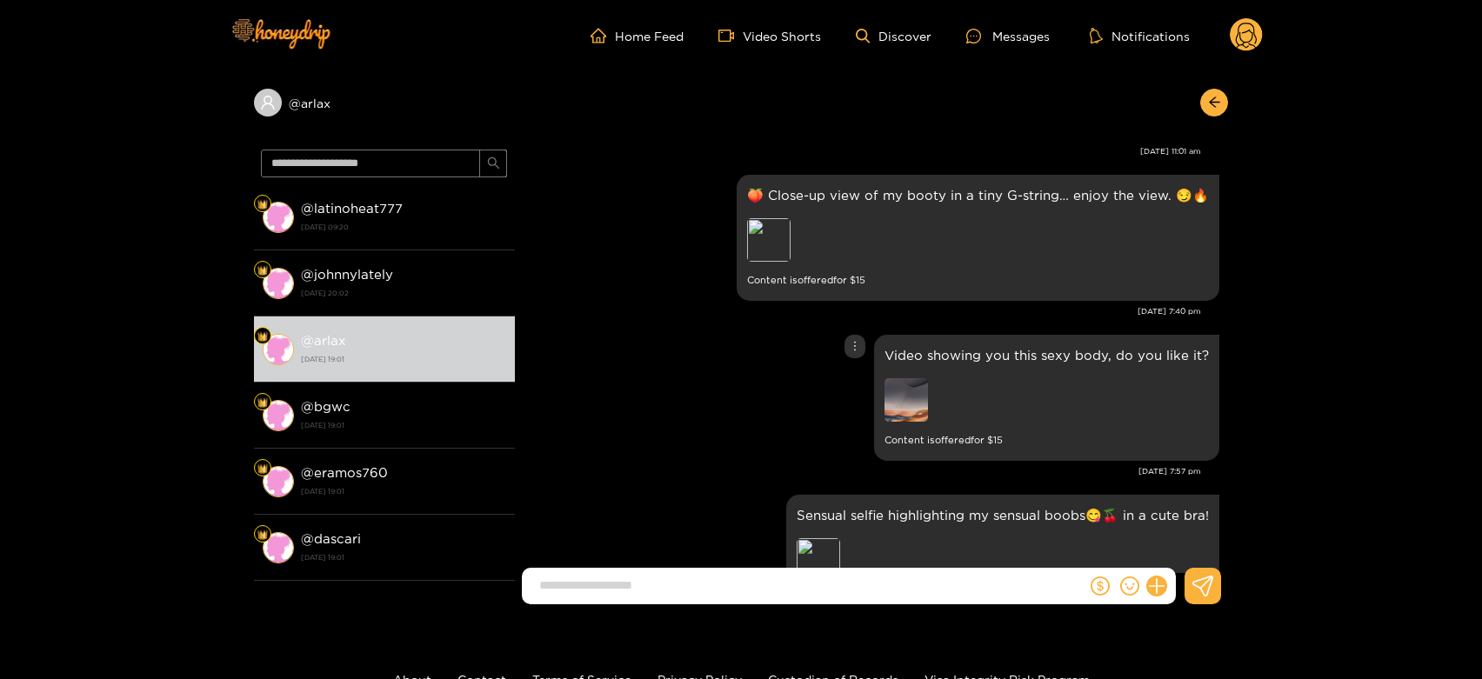
scroll to position [3230, 0]
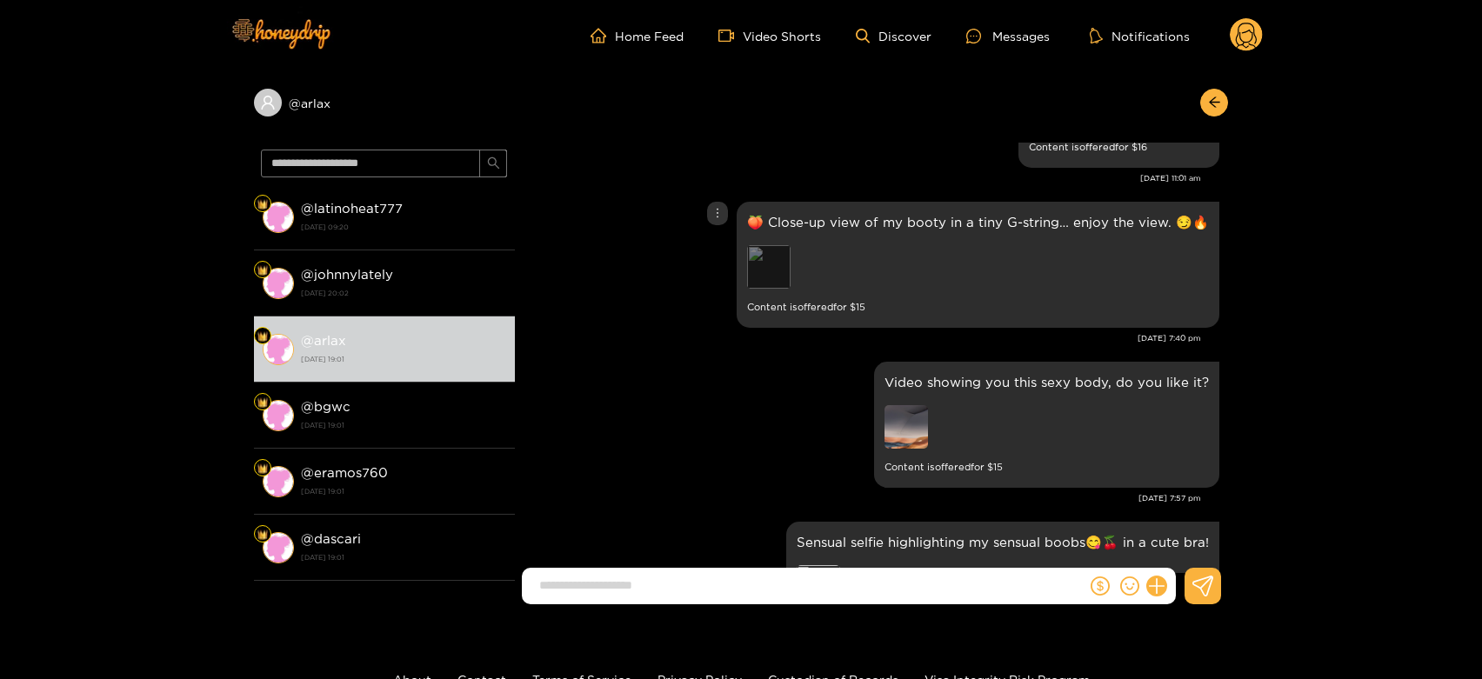
click at [774, 252] on div "Preview" at bounding box center [768, 266] width 43 height 43
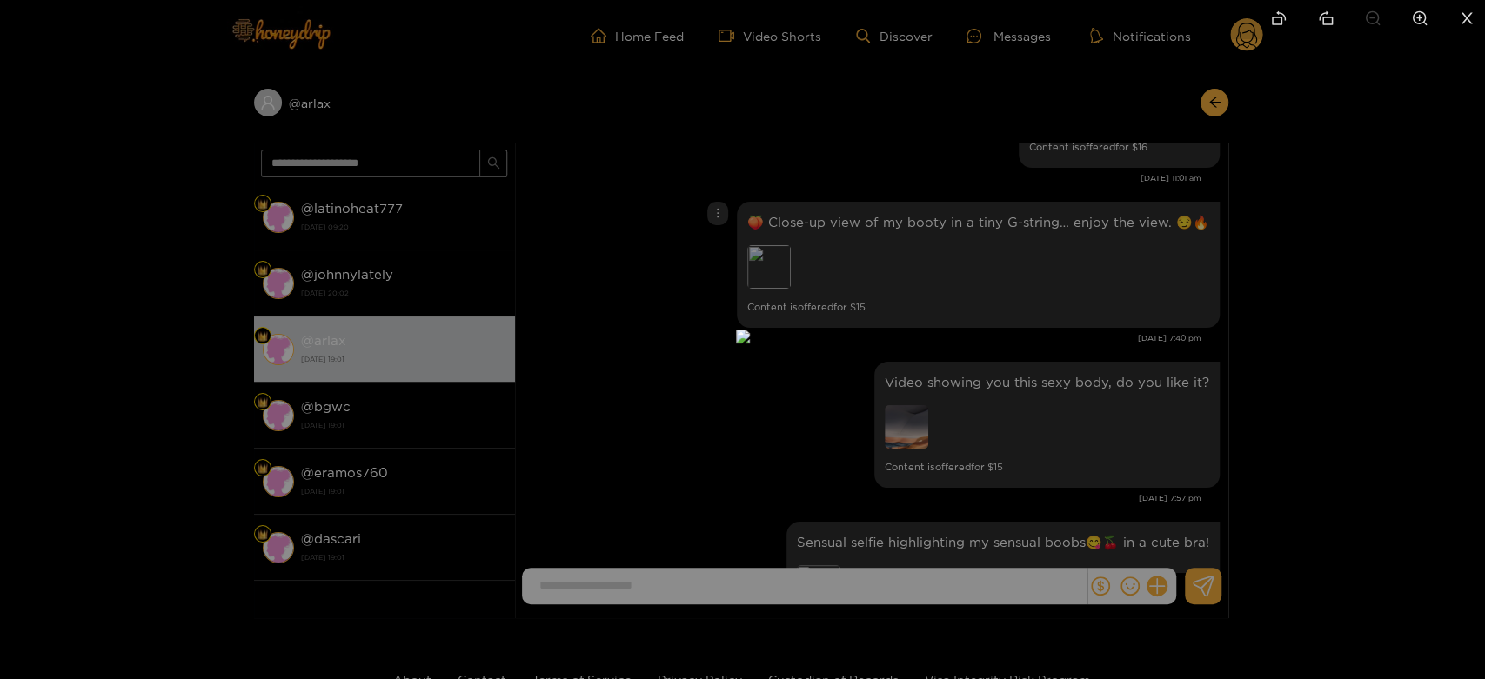
click at [1054, 367] on div at bounding box center [742, 339] width 1485 height 679
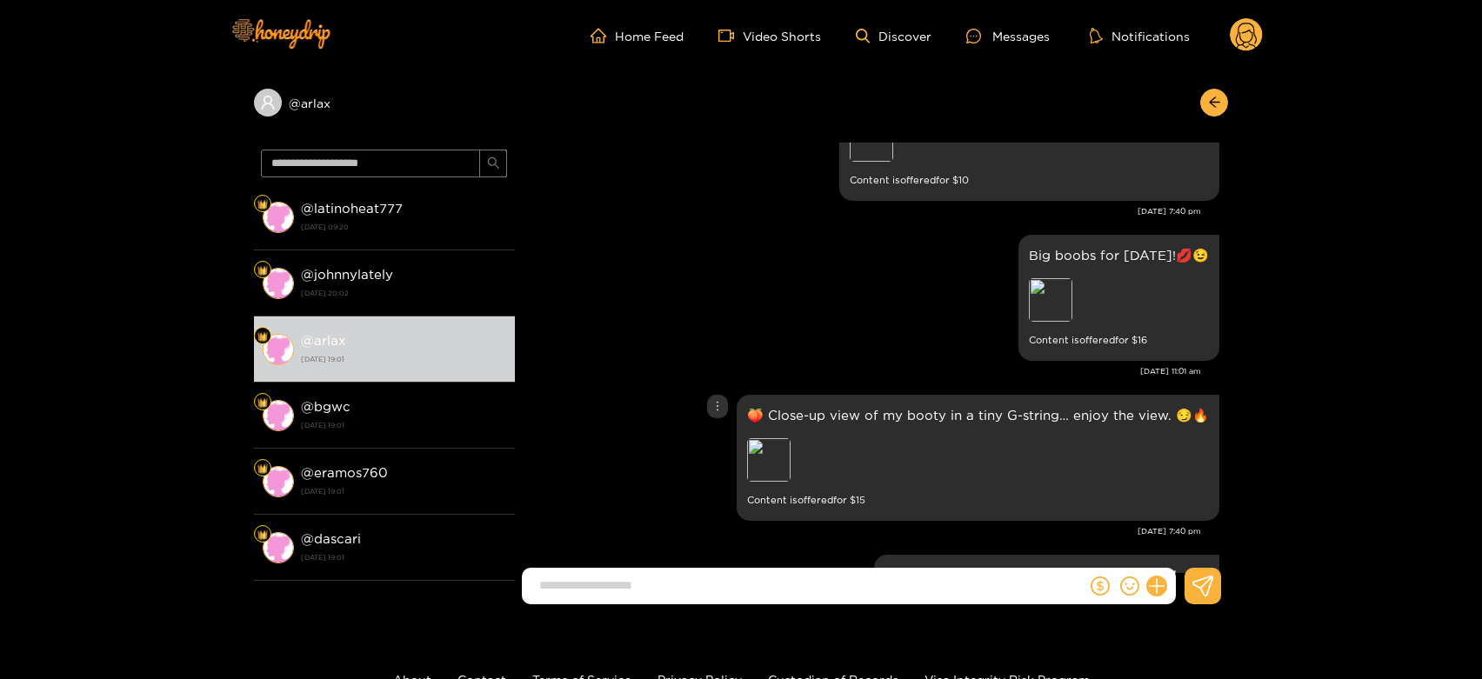
scroll to position [2940, 0]
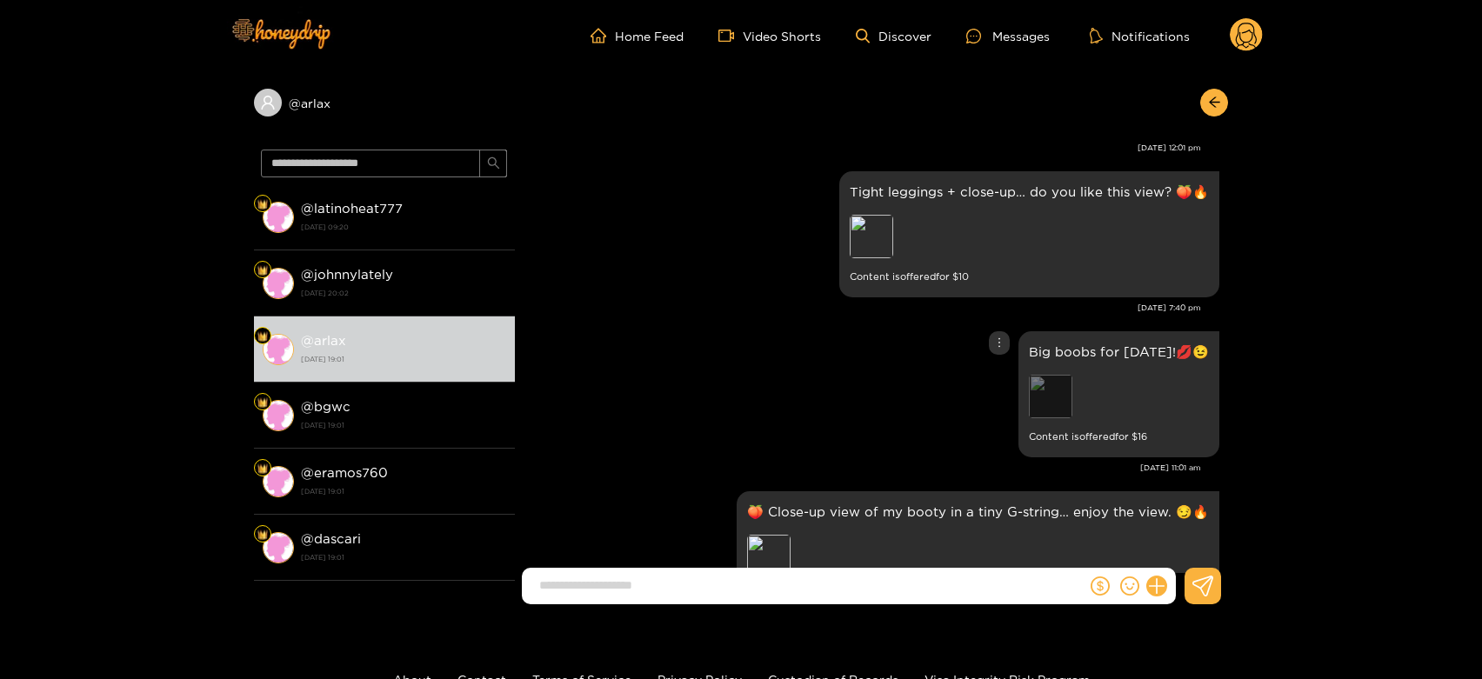
click at [1072, 388] on div "Preview" at bounding box center [1050, 396] width 43 height 43
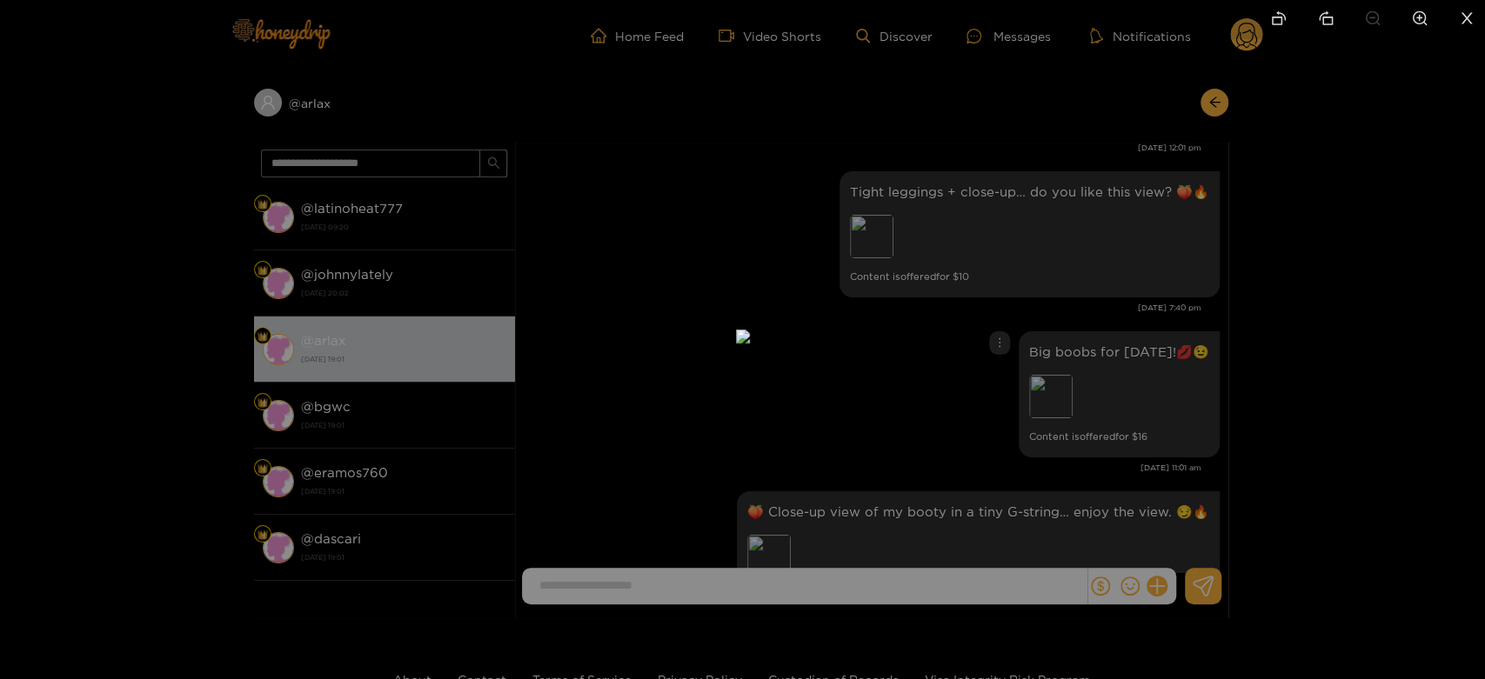
click at [1189, 401] on div at bounding box center [742, 339] width 1485 height 679
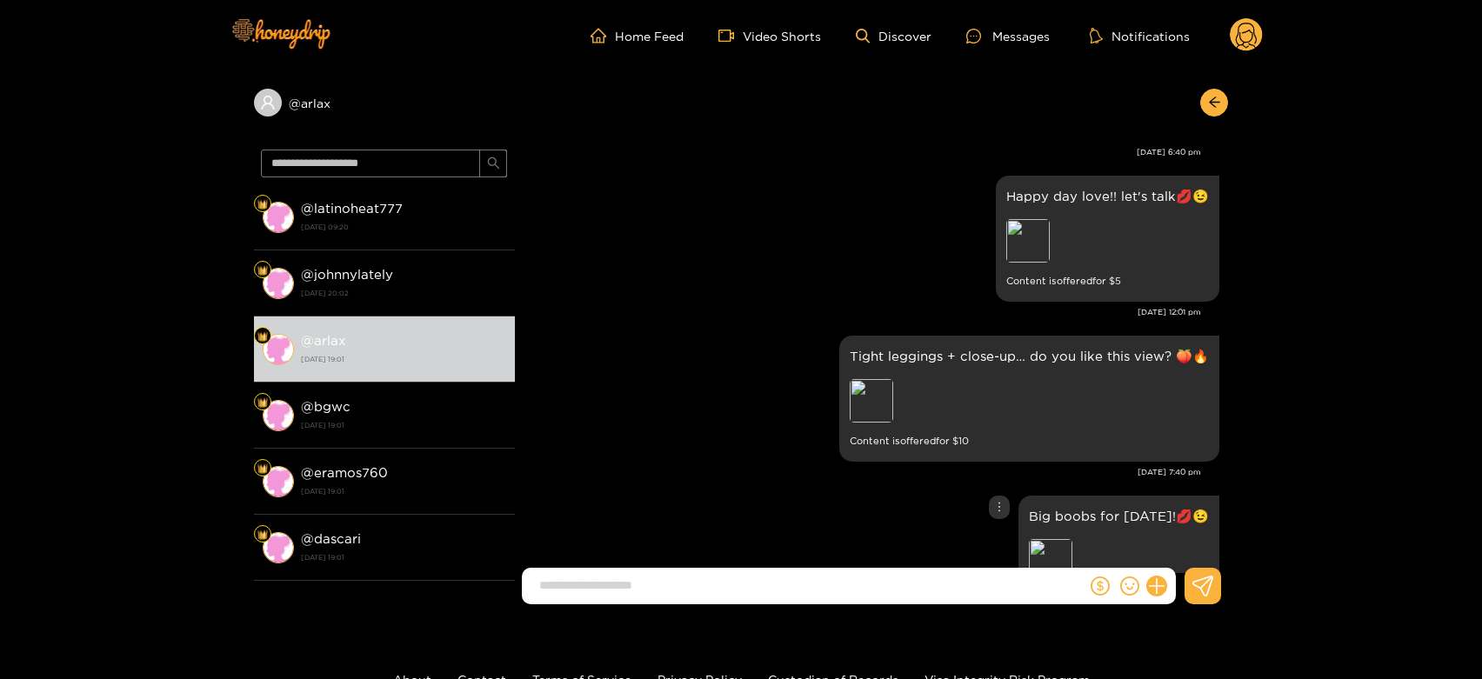
scroll to position [2747, 0]
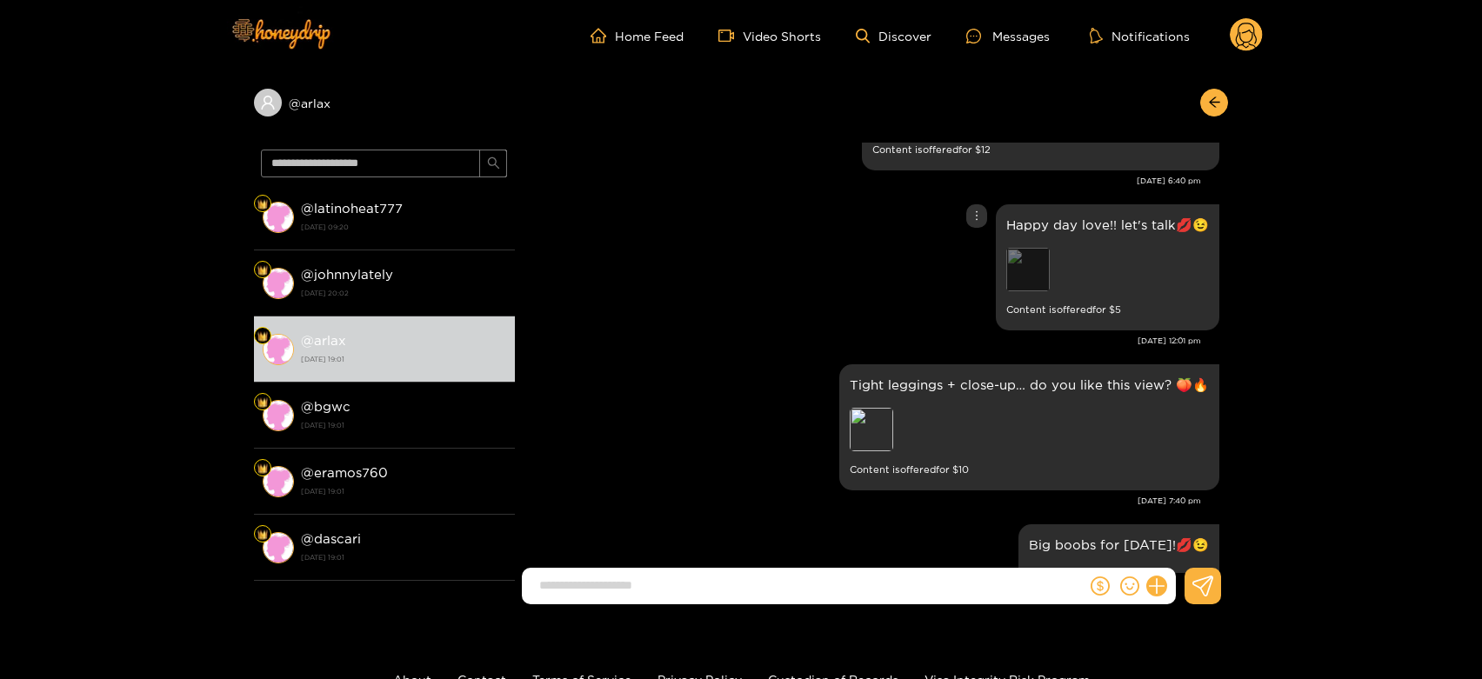
click at [1025, 274] on div "Preview" at bounding box center [1027, 269] width 43 height 43
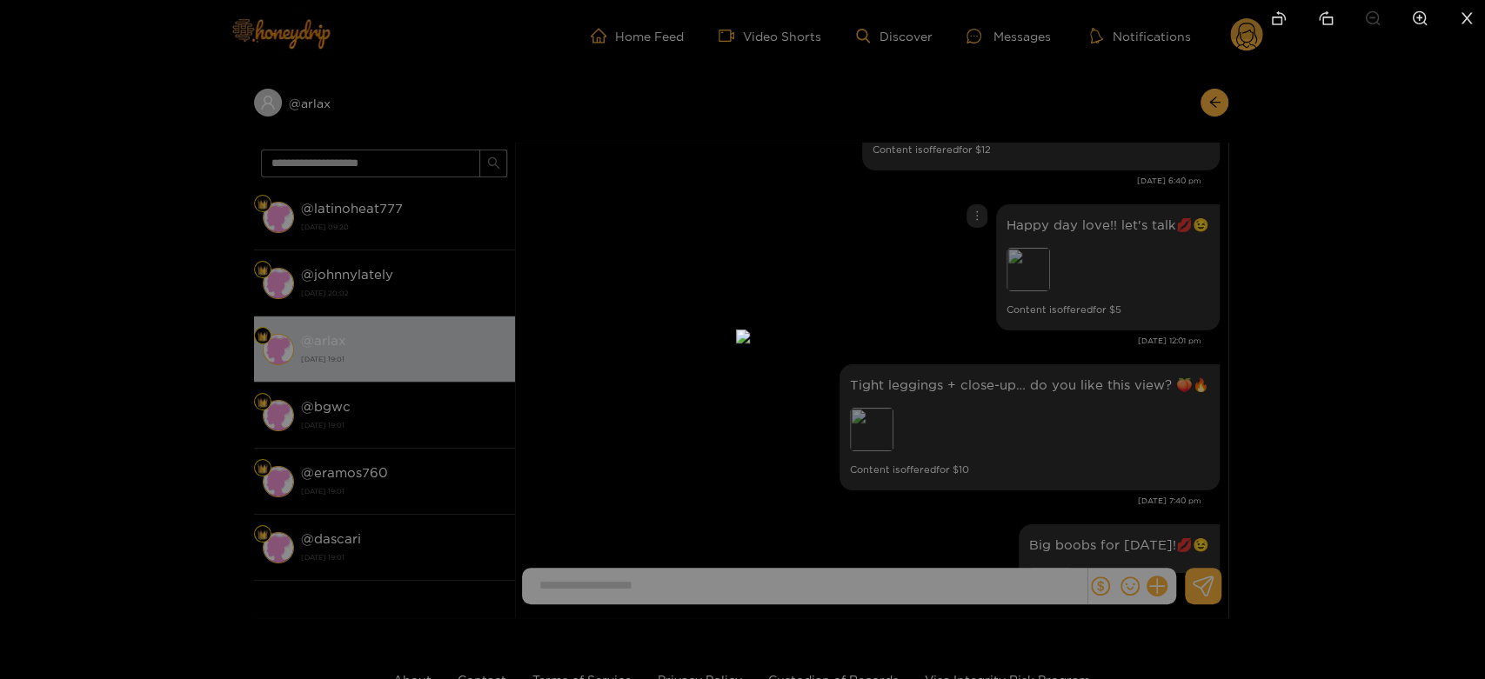
click at [1148, 339] on div at bounding box center [742, 339] width 1485 height 679
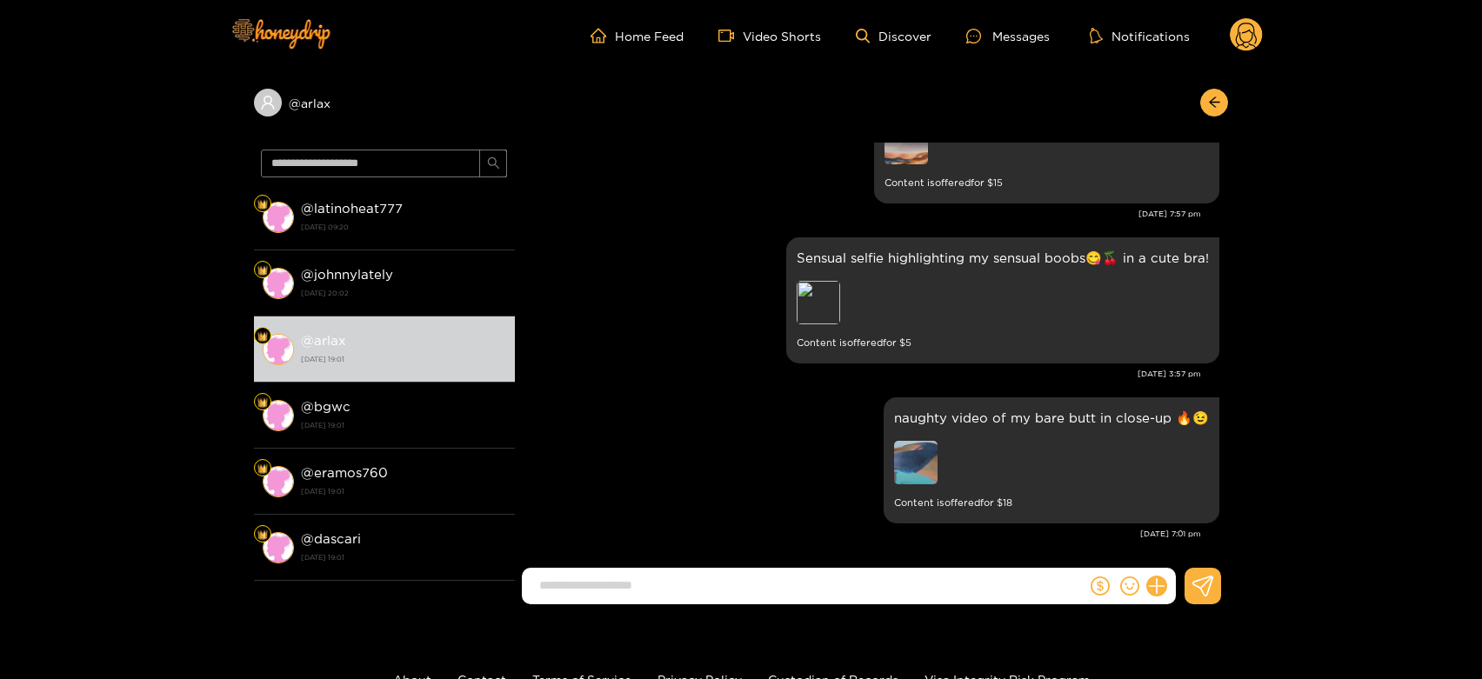
scroll to position [3521, 0]
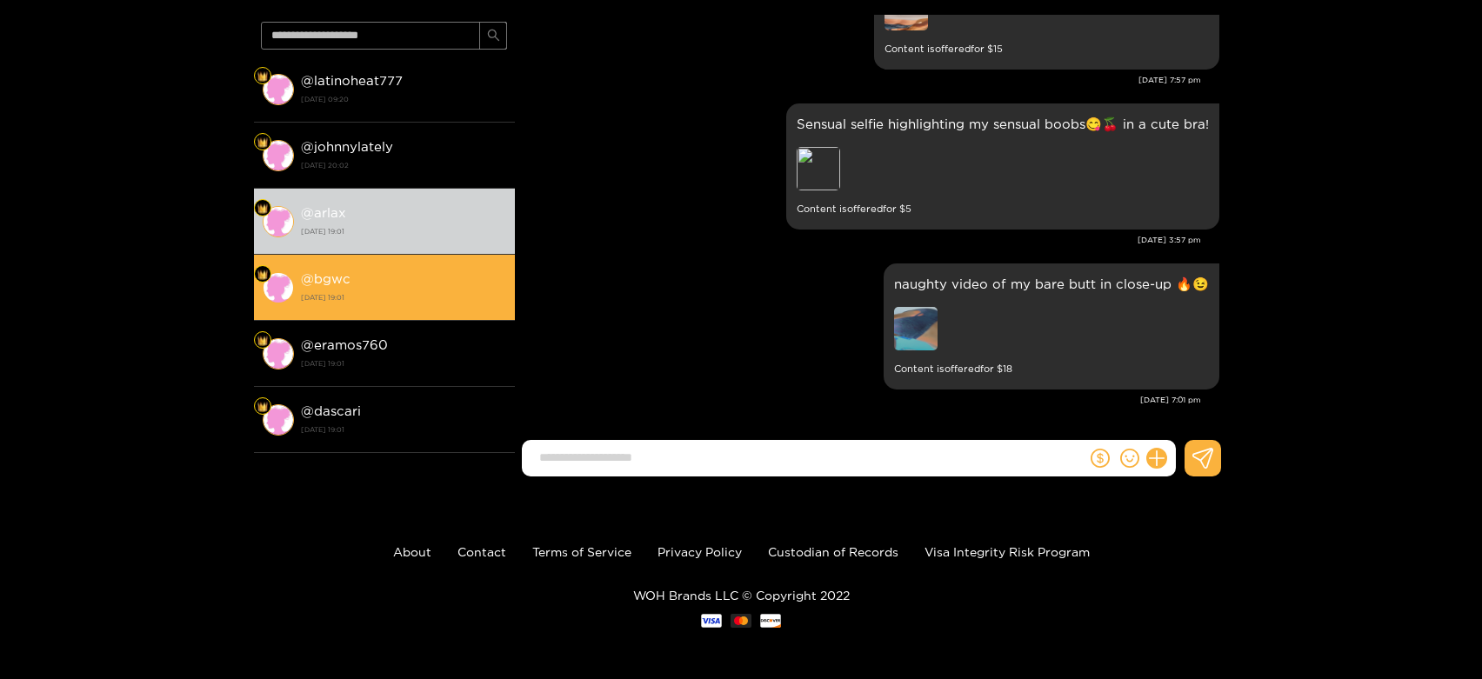
click at [361, 276] on div "@ bgwc [DATE] 19:01" at bounding box center [403, 287] width 205 height 39
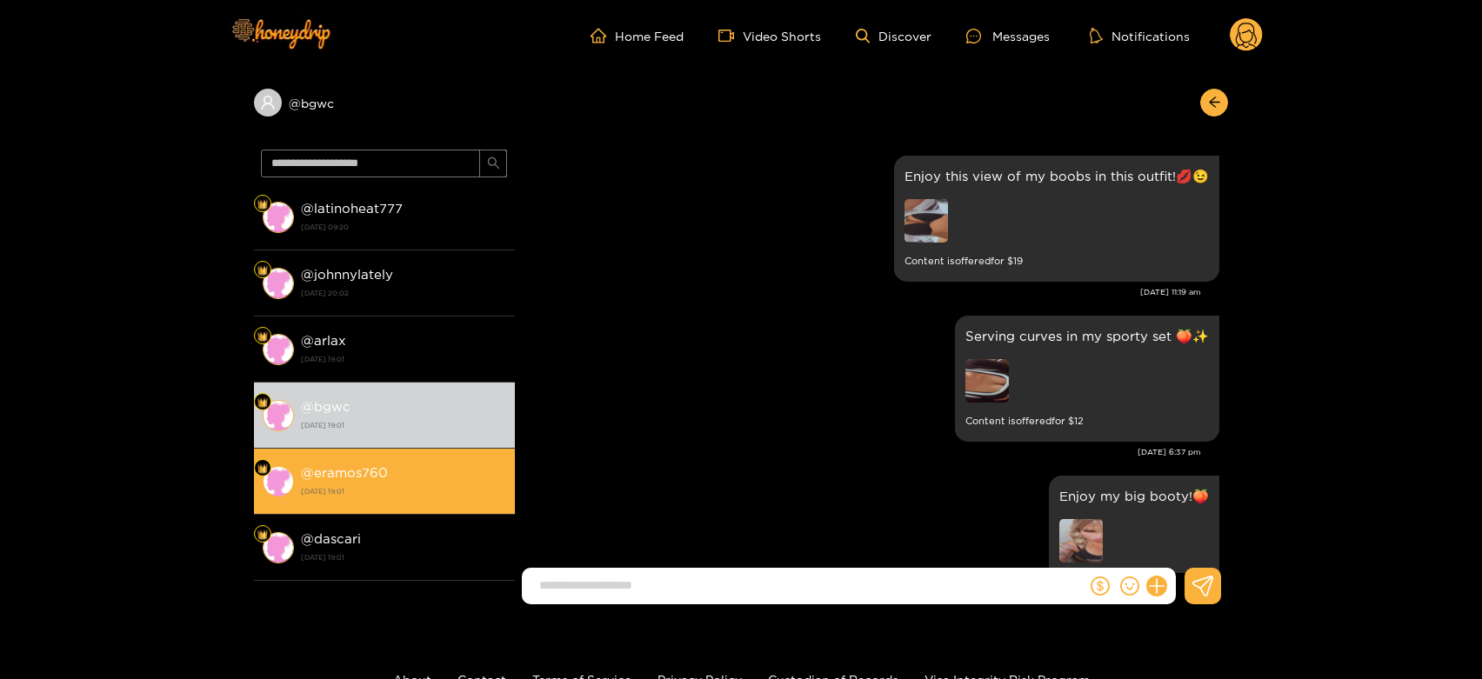
scroll to position [3521, 0]
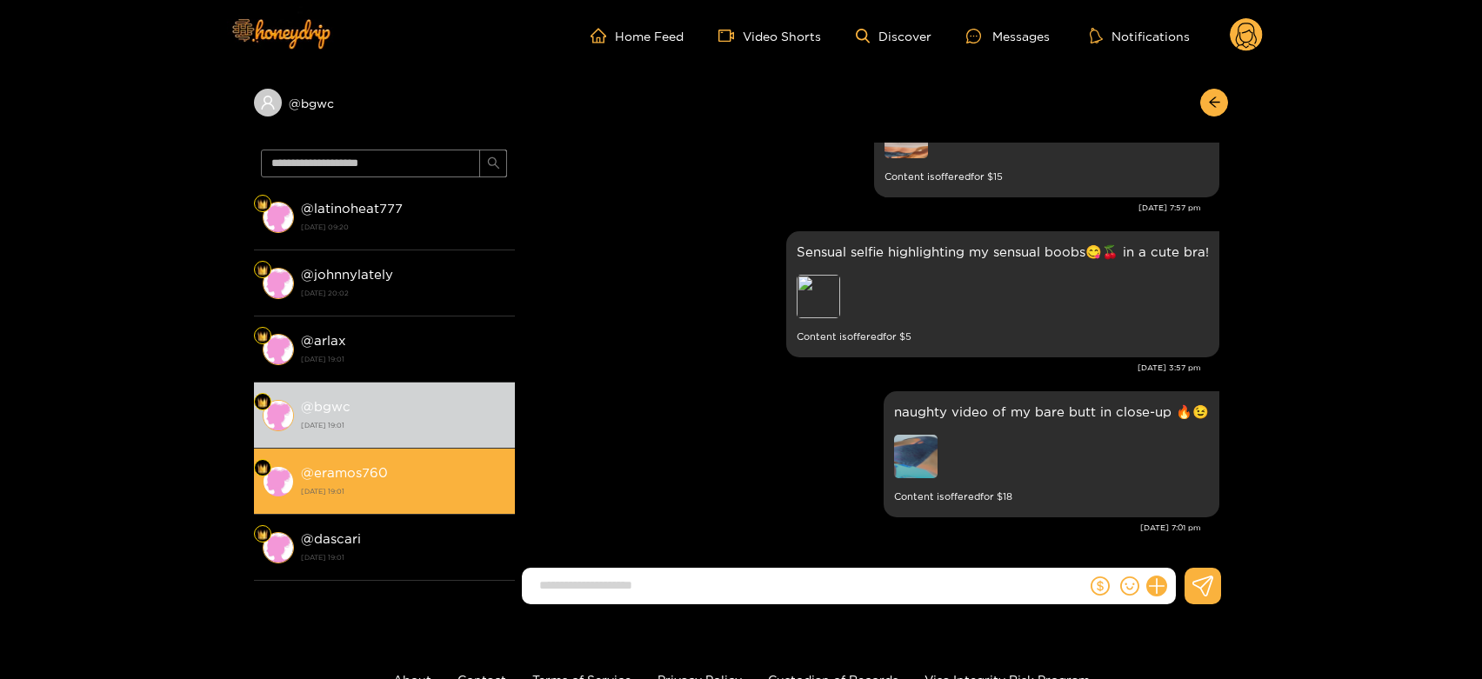
click at [371, 486] on strong "[DATE] 19:01" at bounding box center [403, 492] width 205 height 16
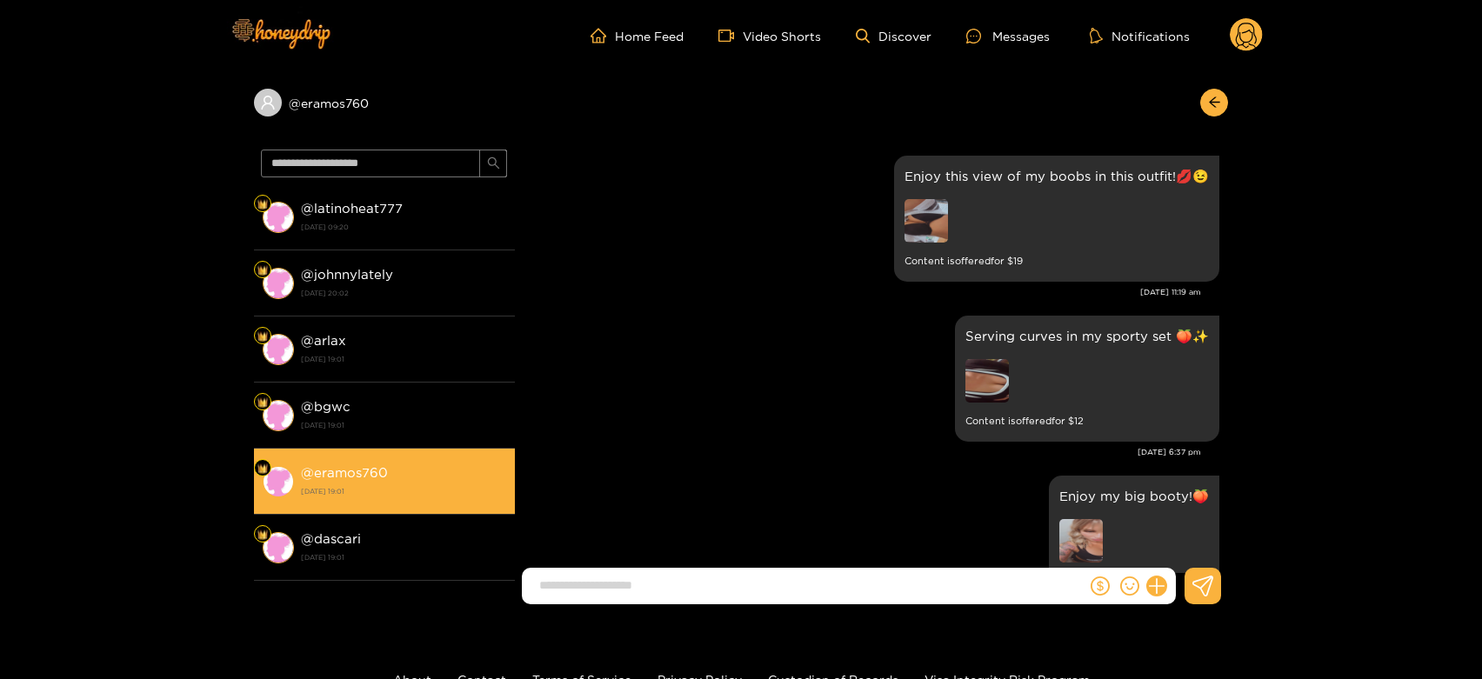
scroll to position [3521, 0]
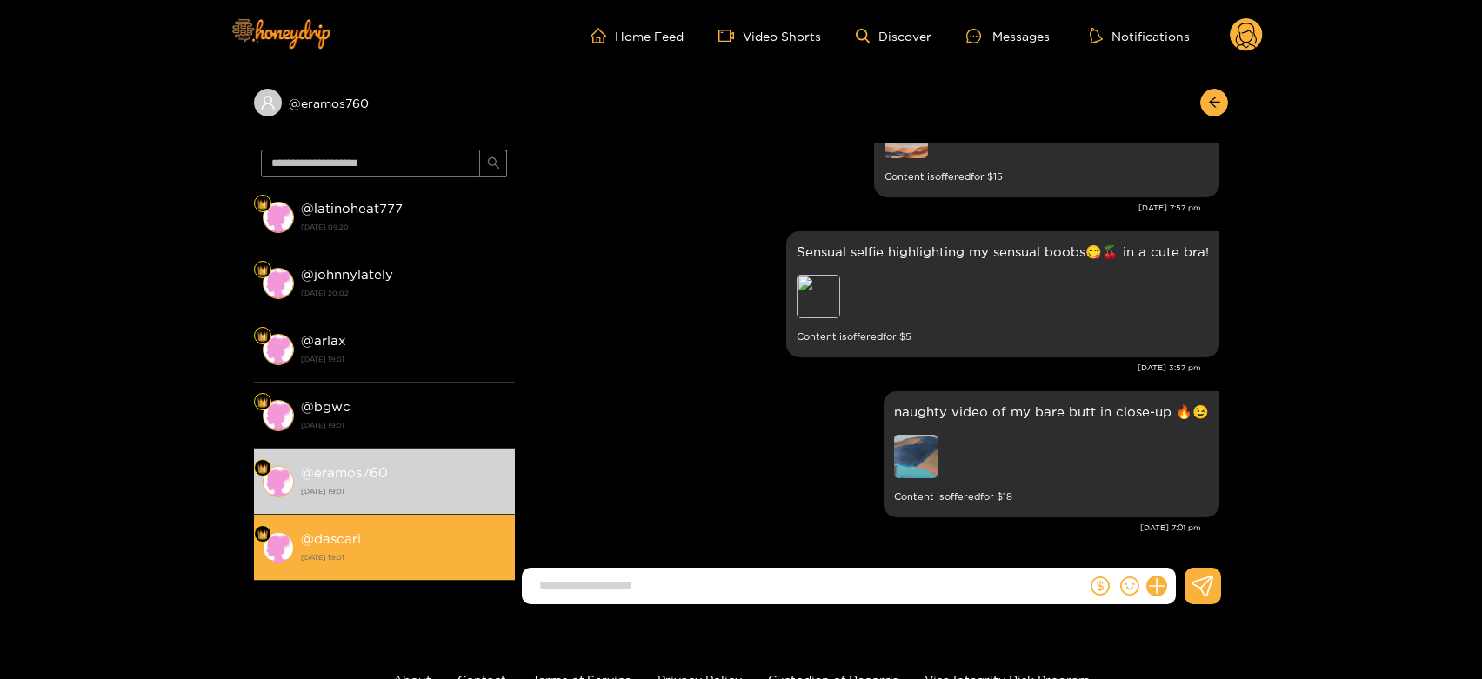
click at [355, 569] on li "@ dascari [DATE] 19:01" at bounding box center [384, 548] width 261 height 66
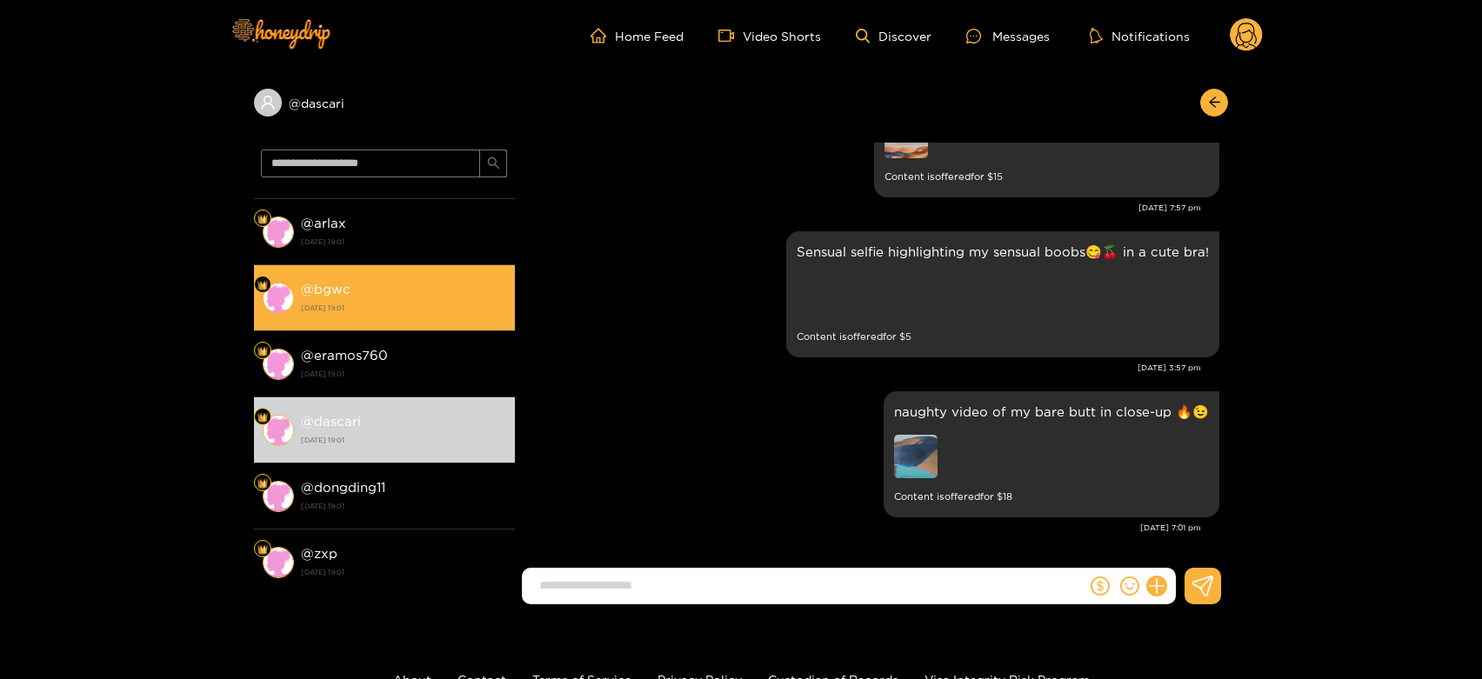
scroll to position [193, 0]
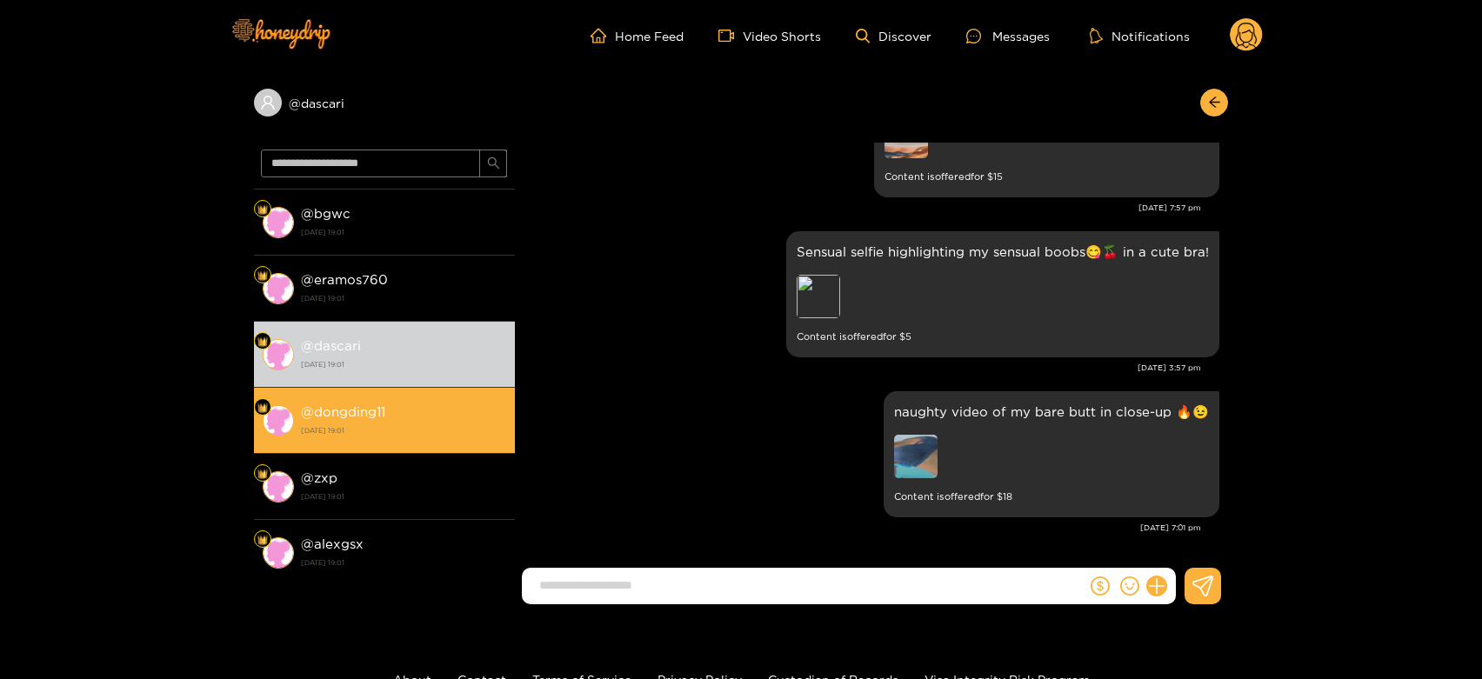
click at [377, 404] on strong "@ dongding11" at bounding box center [343, 411] width 84 height 15
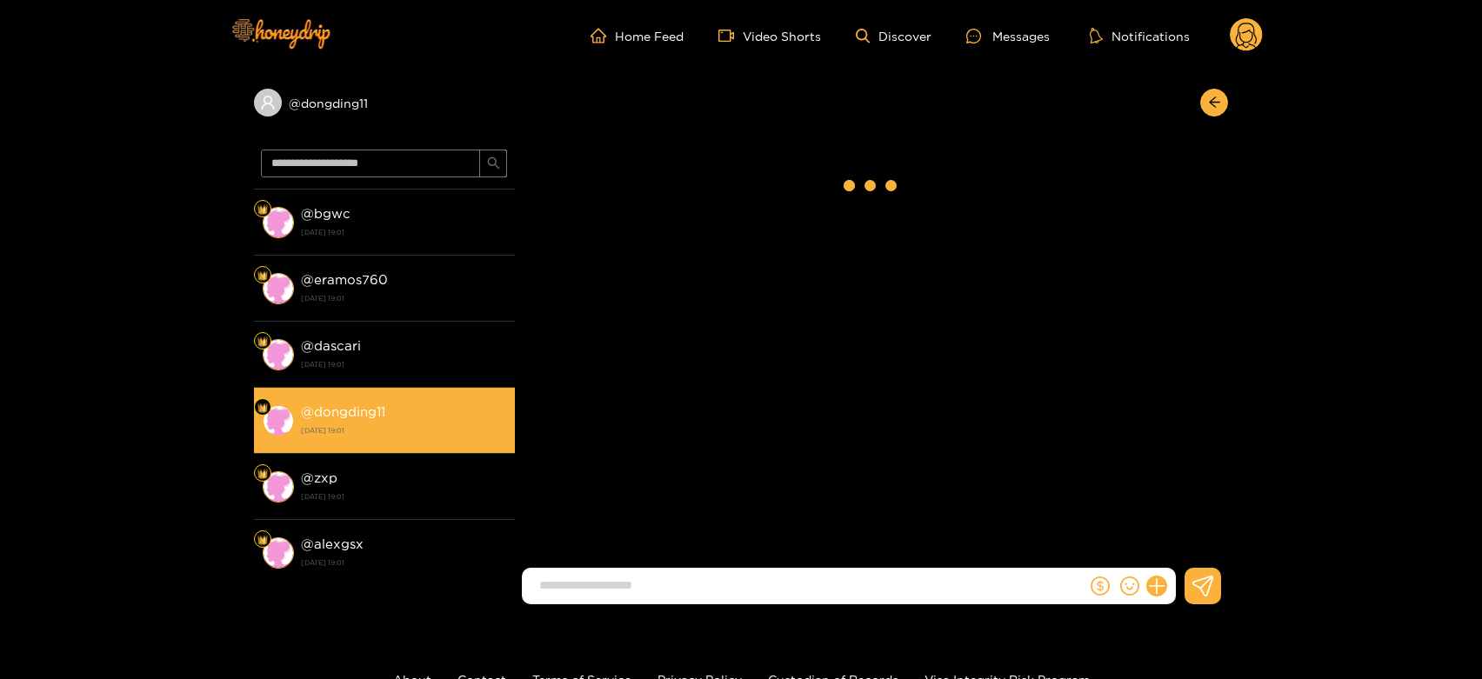
scroll to position [3521, 0]
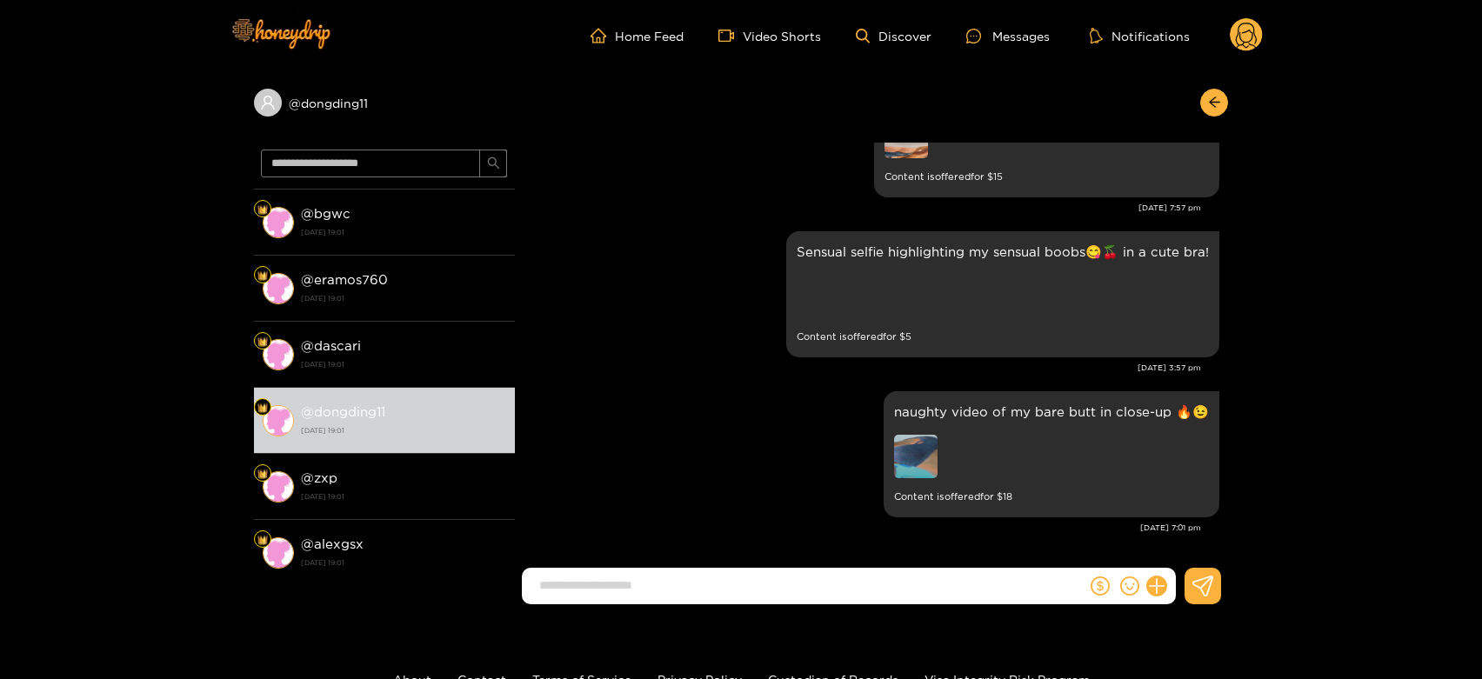
click at [1241, 25] on circle at bounding box center [1246, 34] width 33 height 33
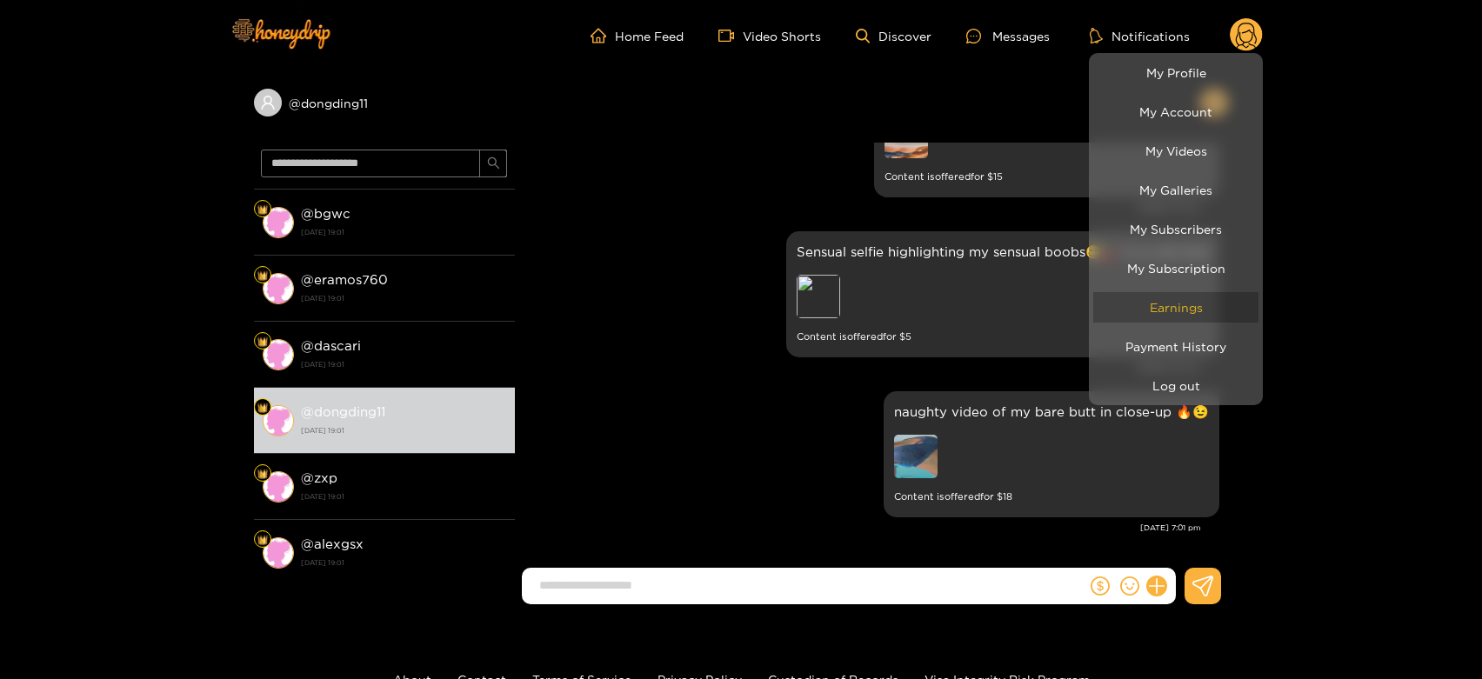
click at [1166, 311] on link "Earnings" at bounding box center [1175, 307] width 165 height 30
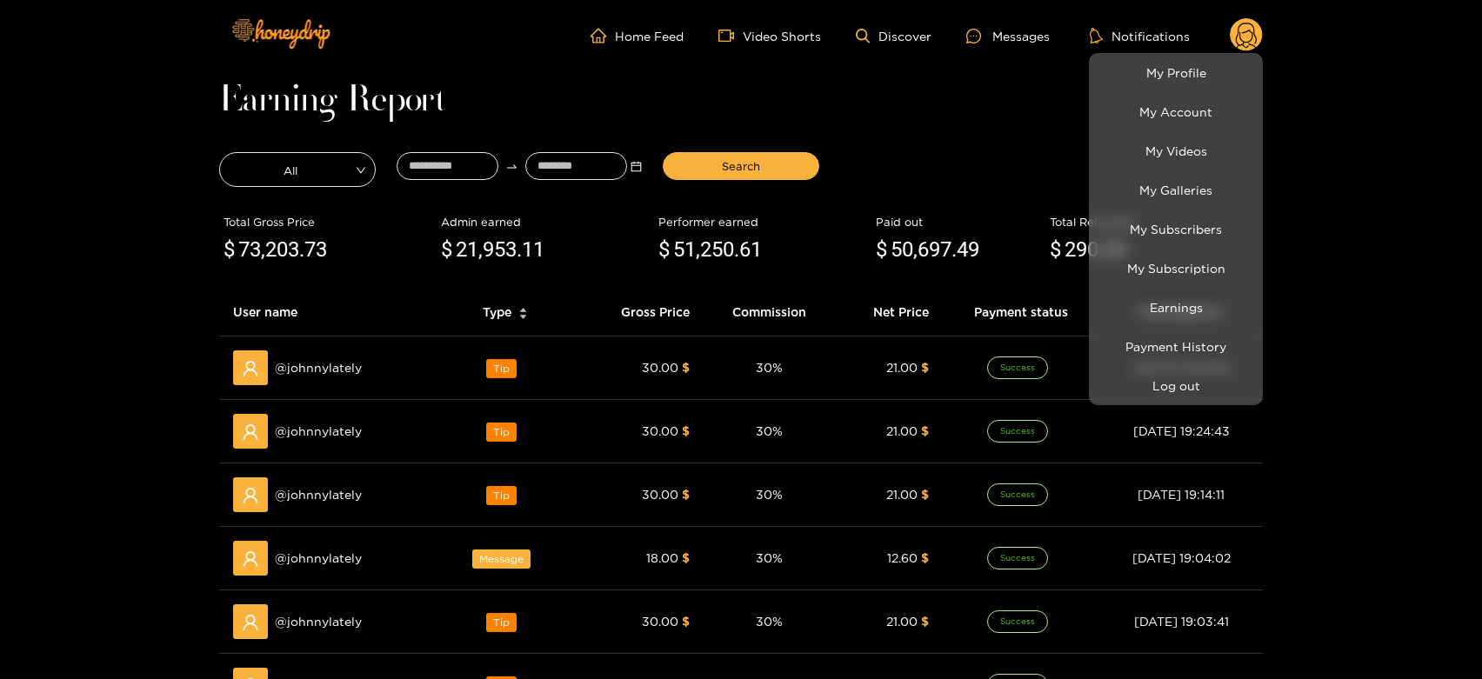
click at [308, 374] on div at bounding box center [741, 339] width 1482 height 679
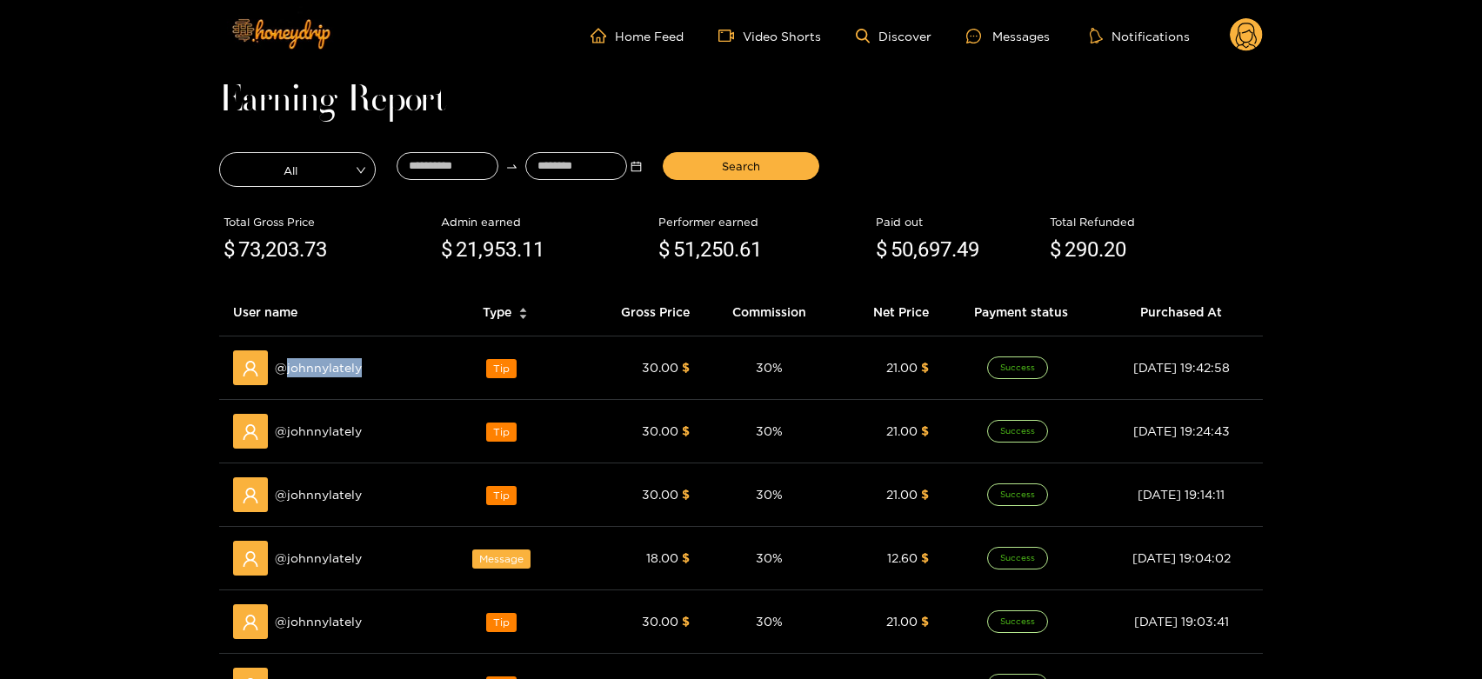
click at [308, 374] on span "@ johnnylately" at bounding box center [318, 367] width 87 height 19
copy span "johnnylately"
click at [1038, 30] on div "Messages" at bounding box center [1007, 36] width 83 height 20
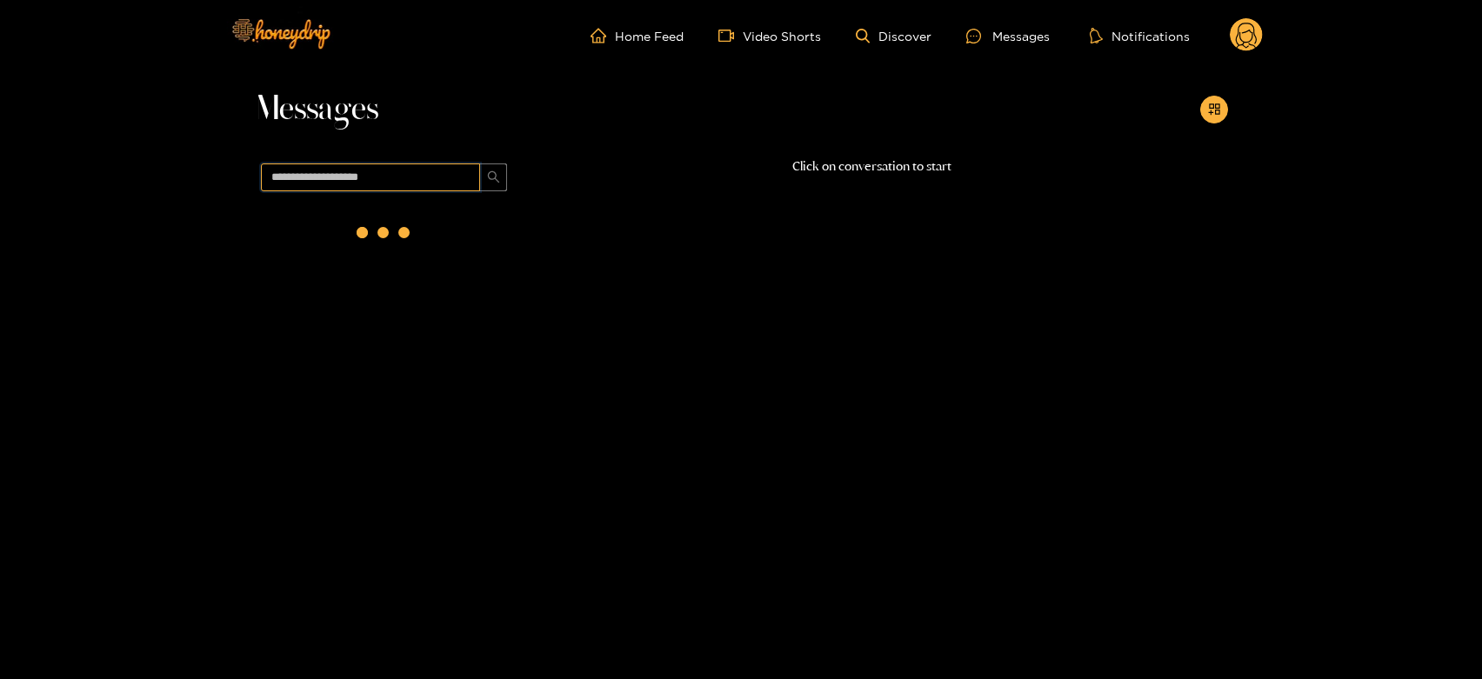
click at [349, 190] on input "text" at bounding box center [370, 178] width 219 height 28
paste input "**********"
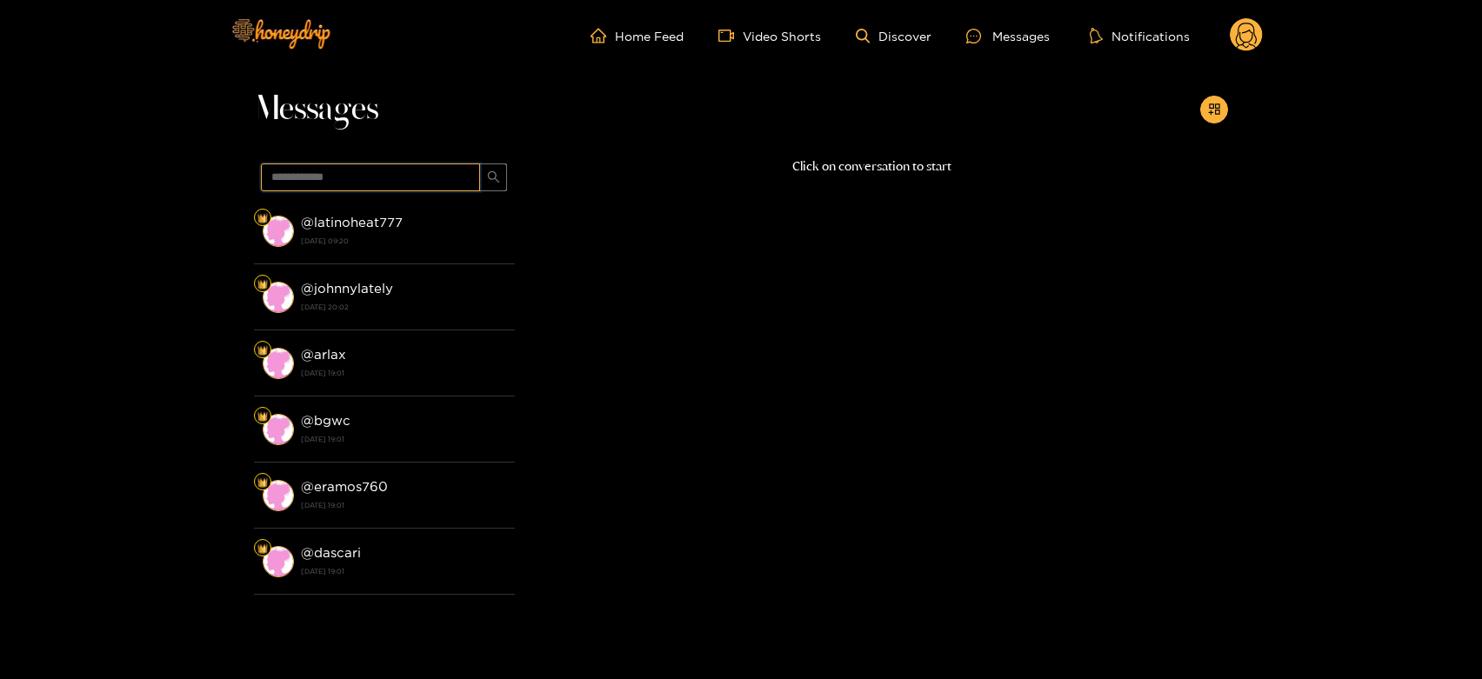
type input "**********"
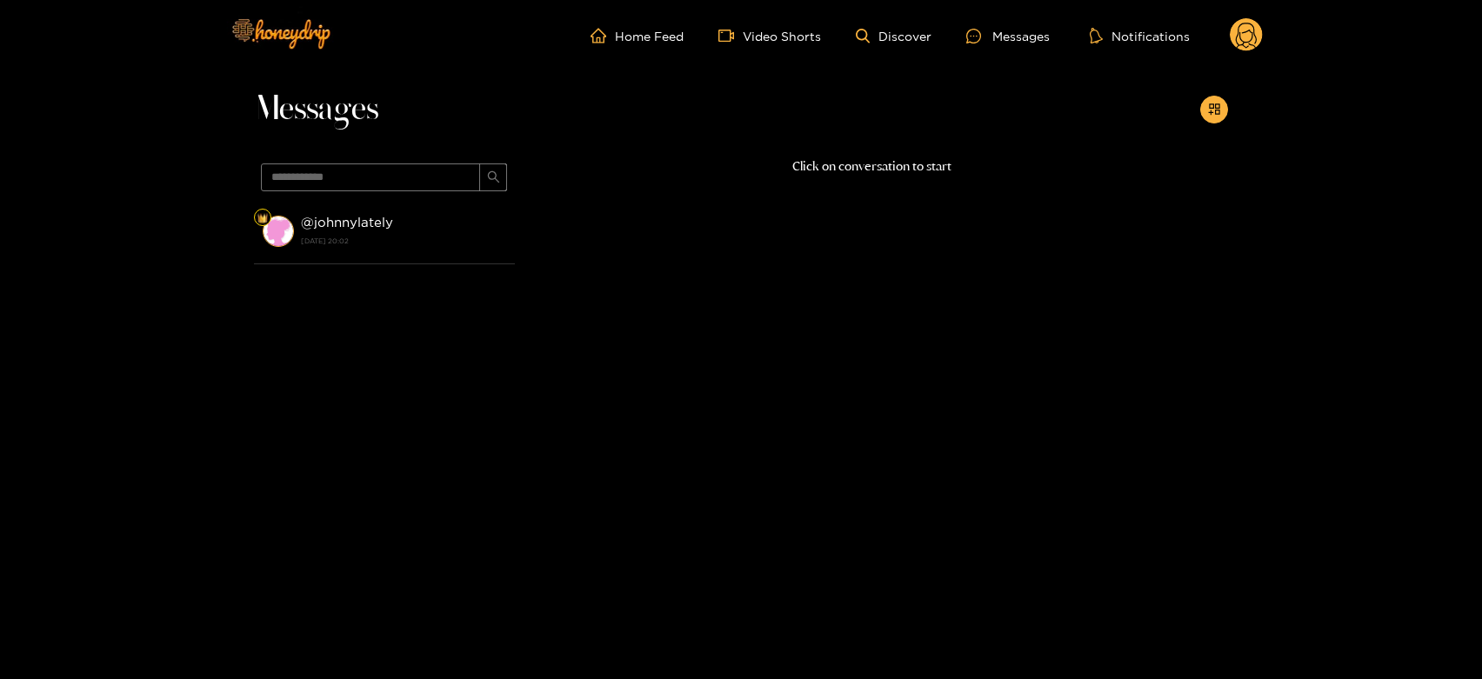
click at [348, 219] on strong "@ johnnylately" at bounding box center [347, 222] width 92 height 15
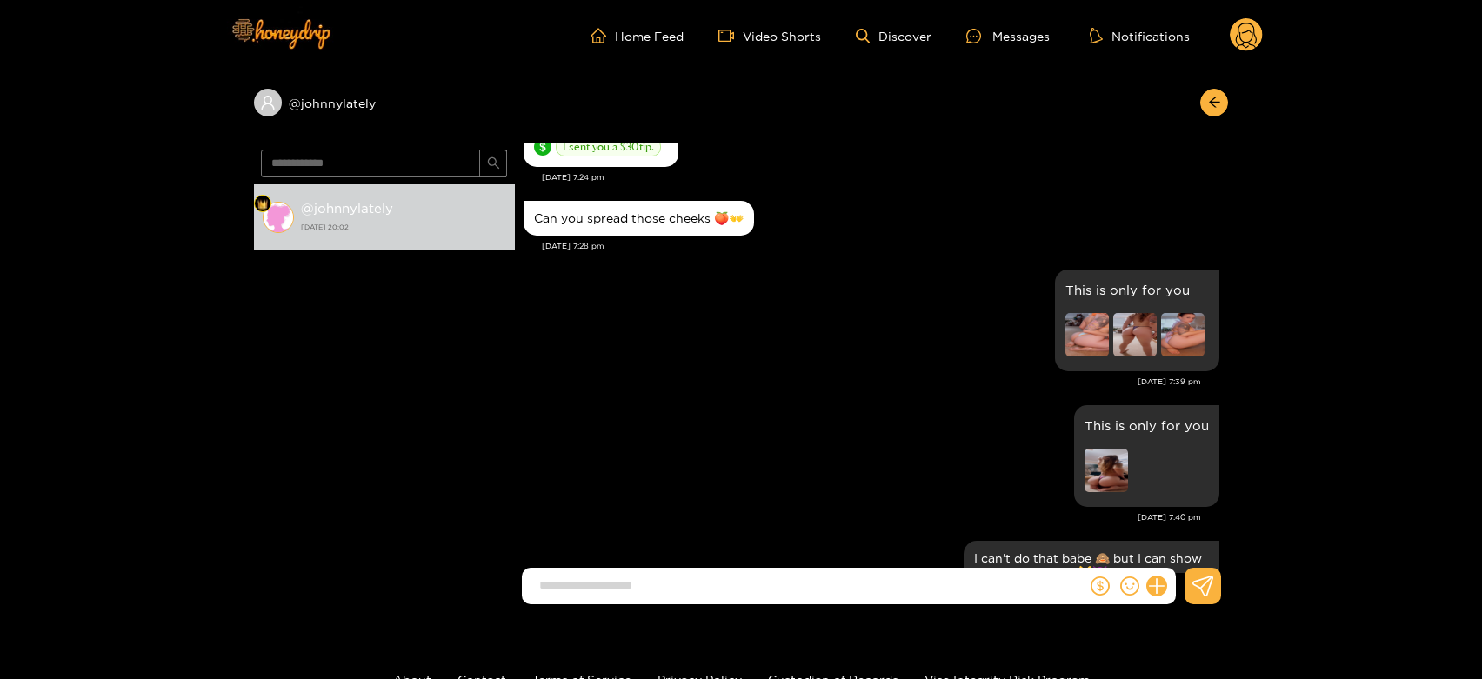
scroll to position [1646, 0]
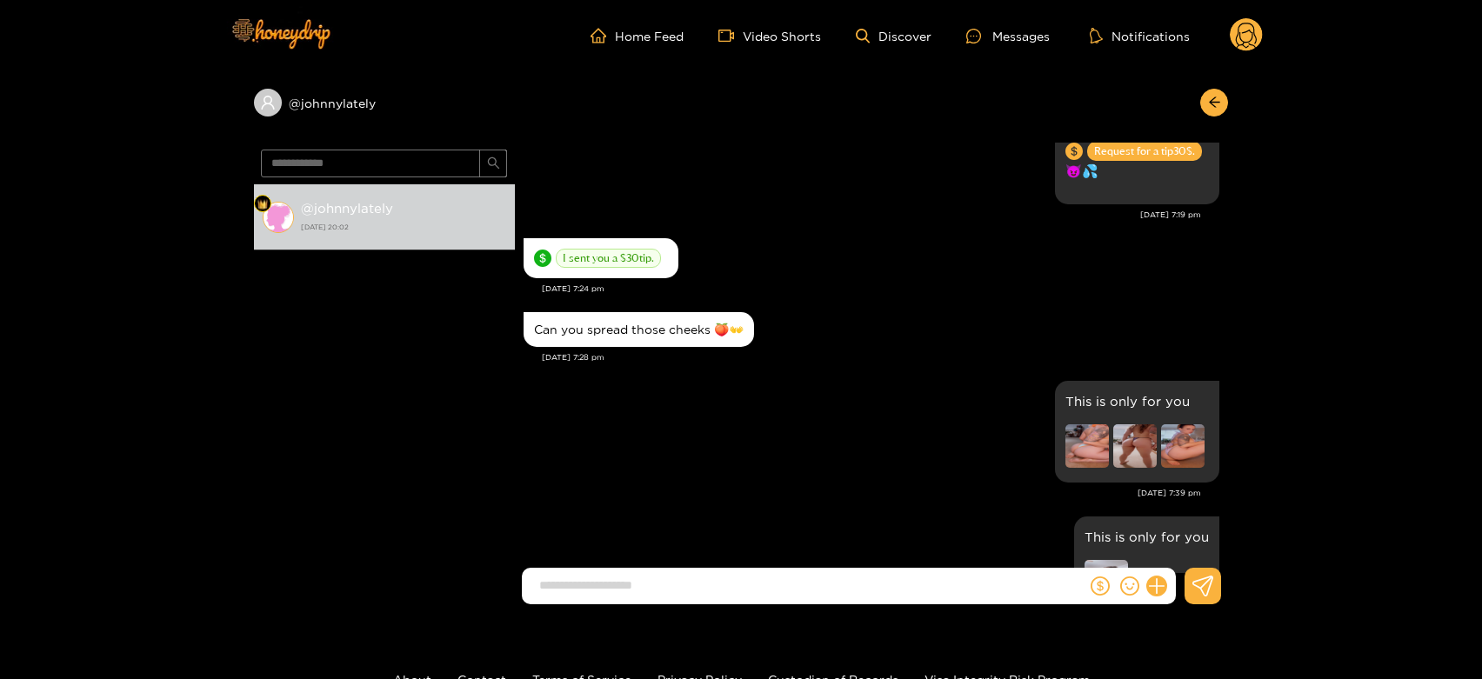
click at [1246, 29] on circle at bounding box center [1246, 34] width 33 height 33
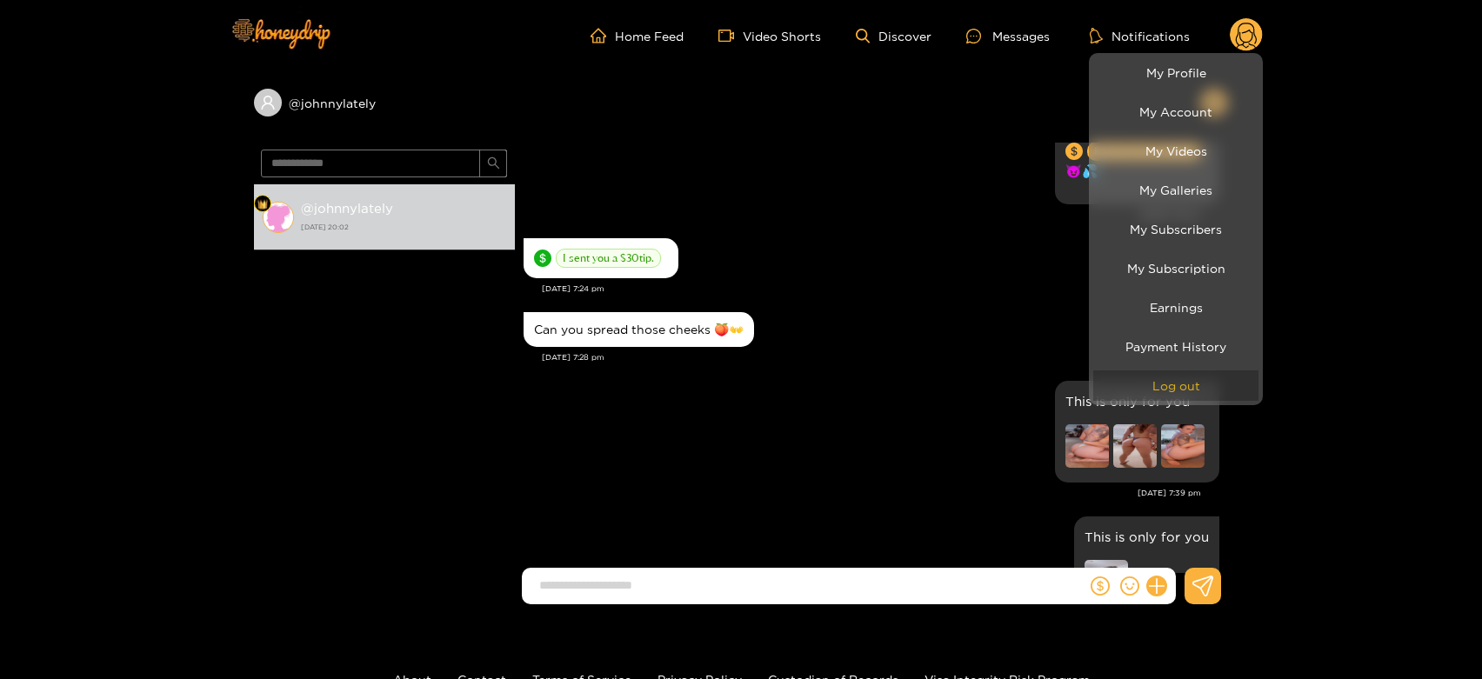
click at [1153, 387] on button "Log out" at bounding box center [1175, 385] width 165 height 30
